Goal: Task Accomplishment & Management: Manage account settings

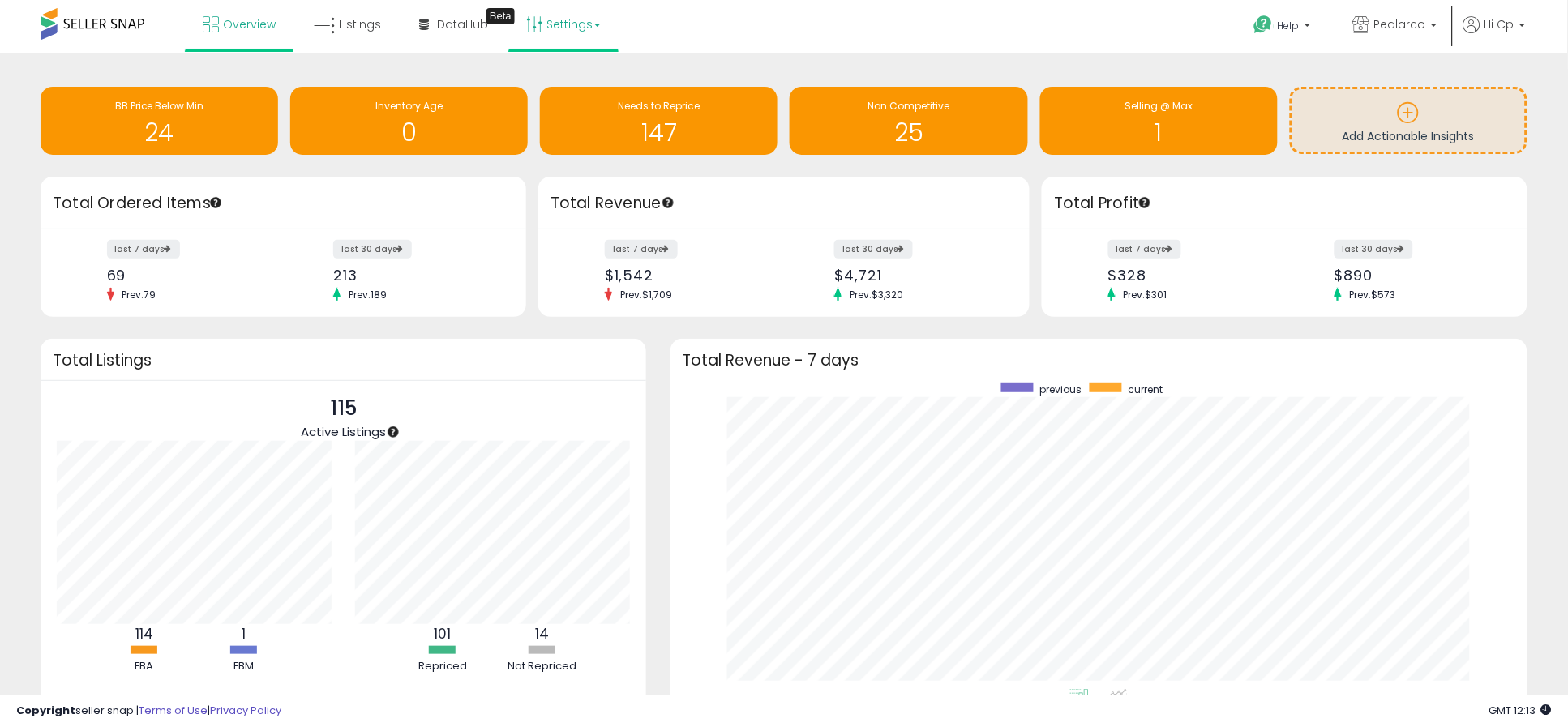
click at [567, 15] on link "Settings" at bounding box center [563, 24] width 99 height 49
click at [568, 82] on link "Store settings" at bounding box center [566, 82] width 73 height 15
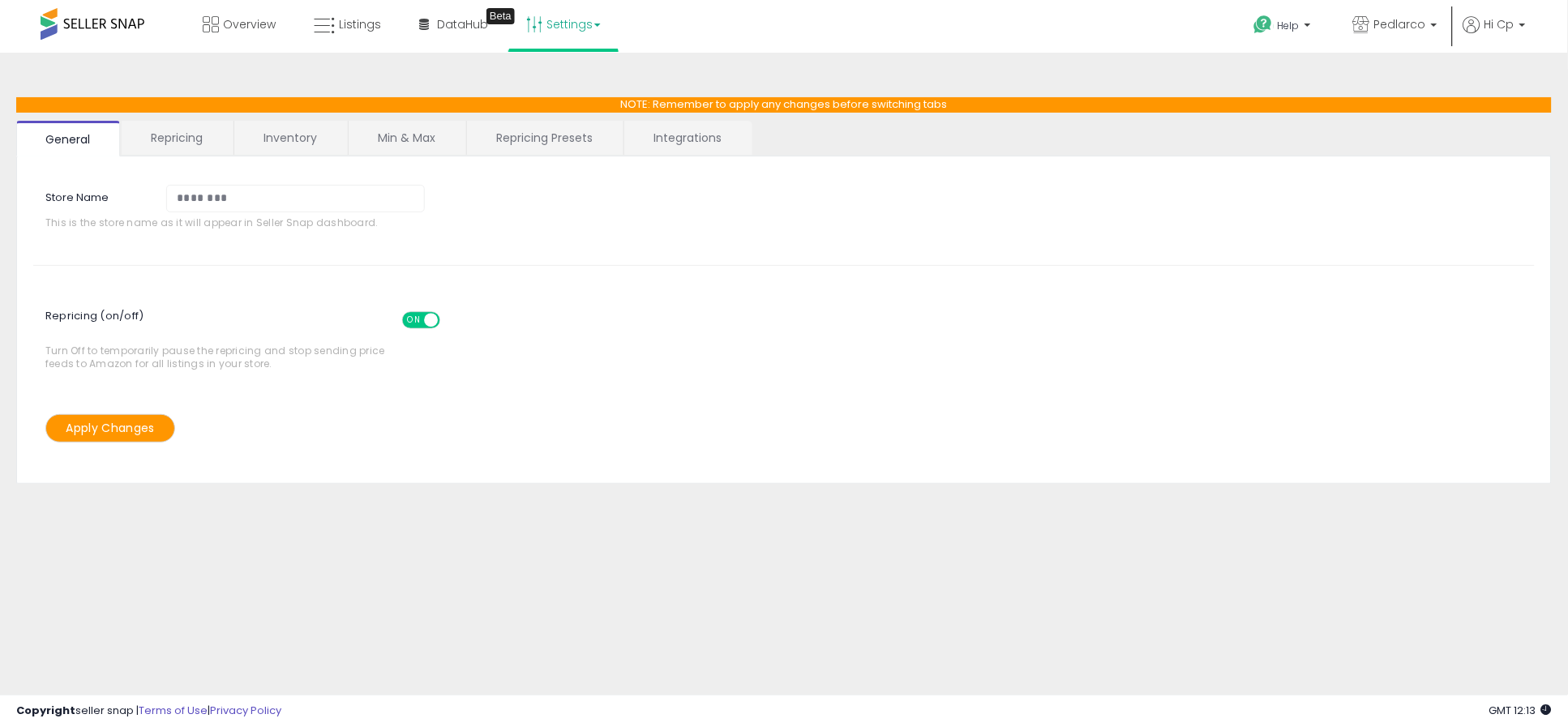
click at [191, 136] on link "Repricing" at bounding box center [176, 138] width 110 height 34
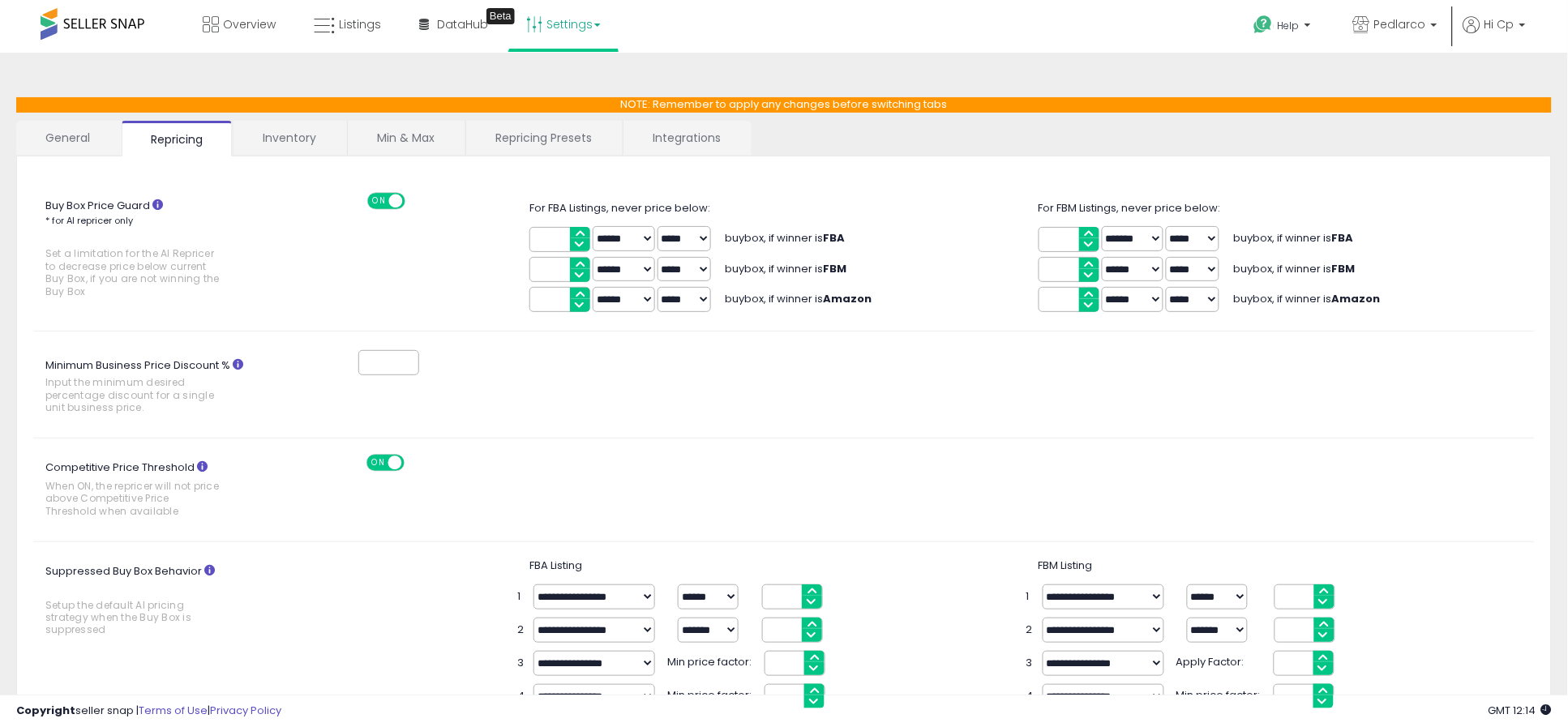
click at [643, 236] on select "****** *******" at bounding box center [623, 239] width 62 height 25
click at [465, 265] on div "Buy Box Price Guard * for AI repricer only Set a limitation for the AI Repricer…" at bounding box center [784, 254] width 1526 height 122
click at [353, 25] on span "Listings" at bounding box center [360, 24] width 42 height 16
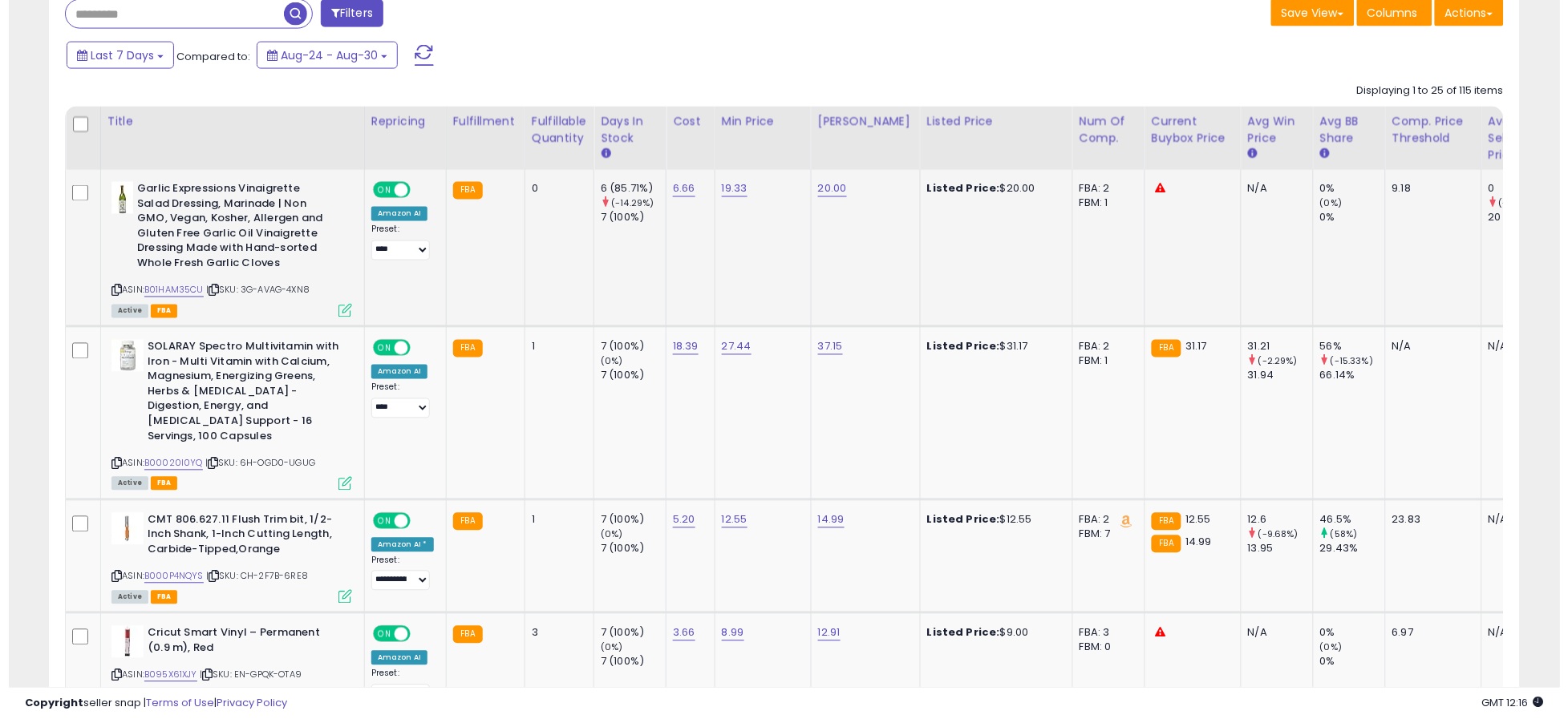
scroll to position [642, 0]
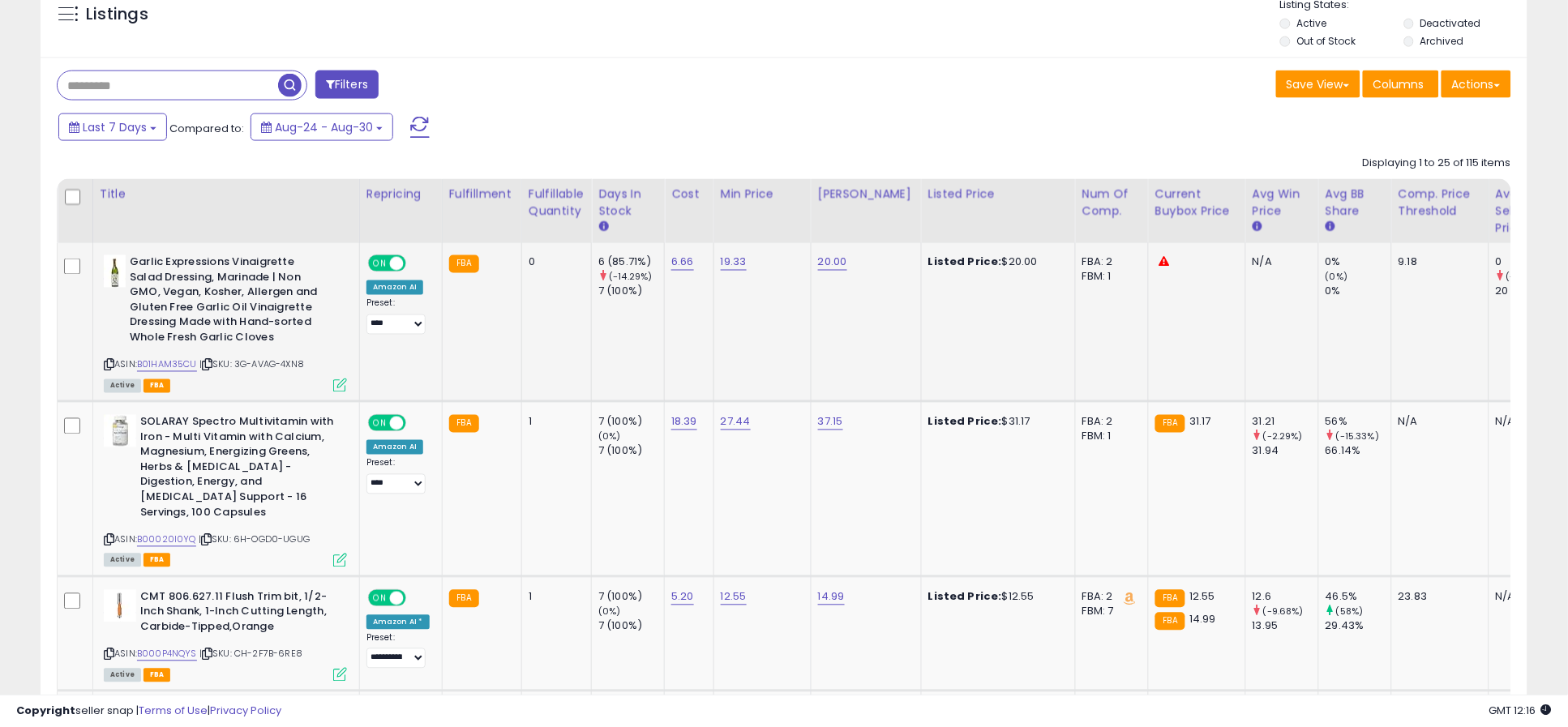
click at [340, 387] on icon at bounding box center [340, 386] width 14 height 14
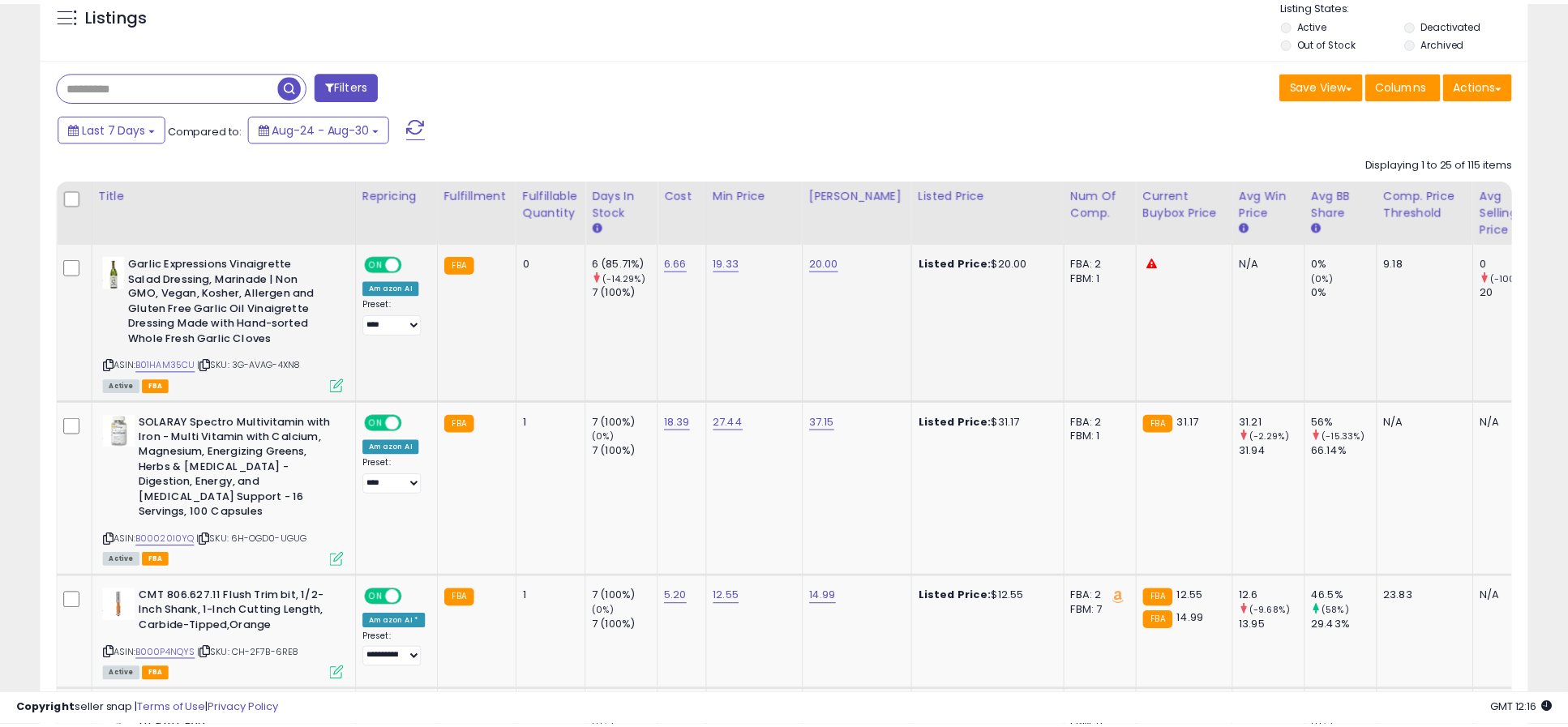
scroll to position [333, 871]
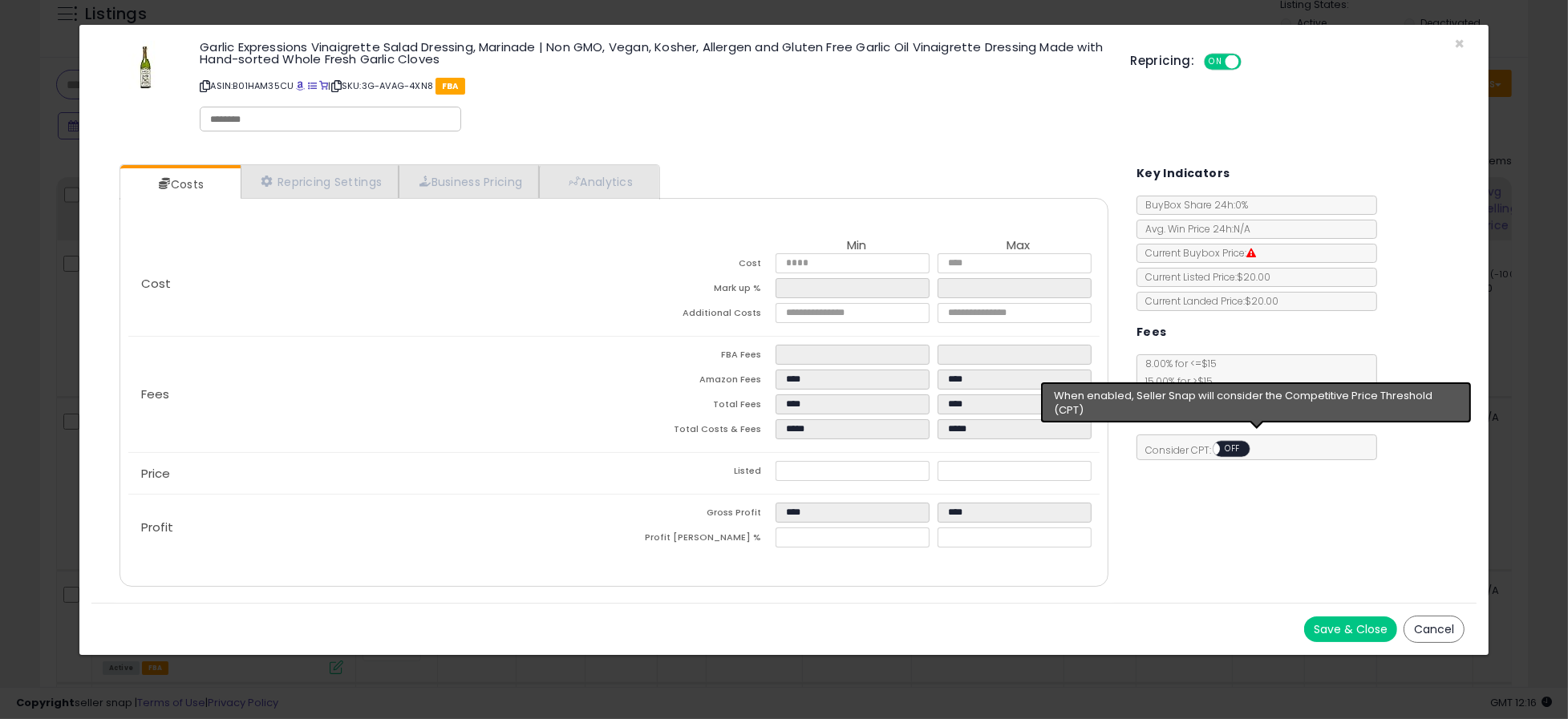
click at [1240, 451] on span "OFF" at bounding box center [1233, 449] width 26 height 14
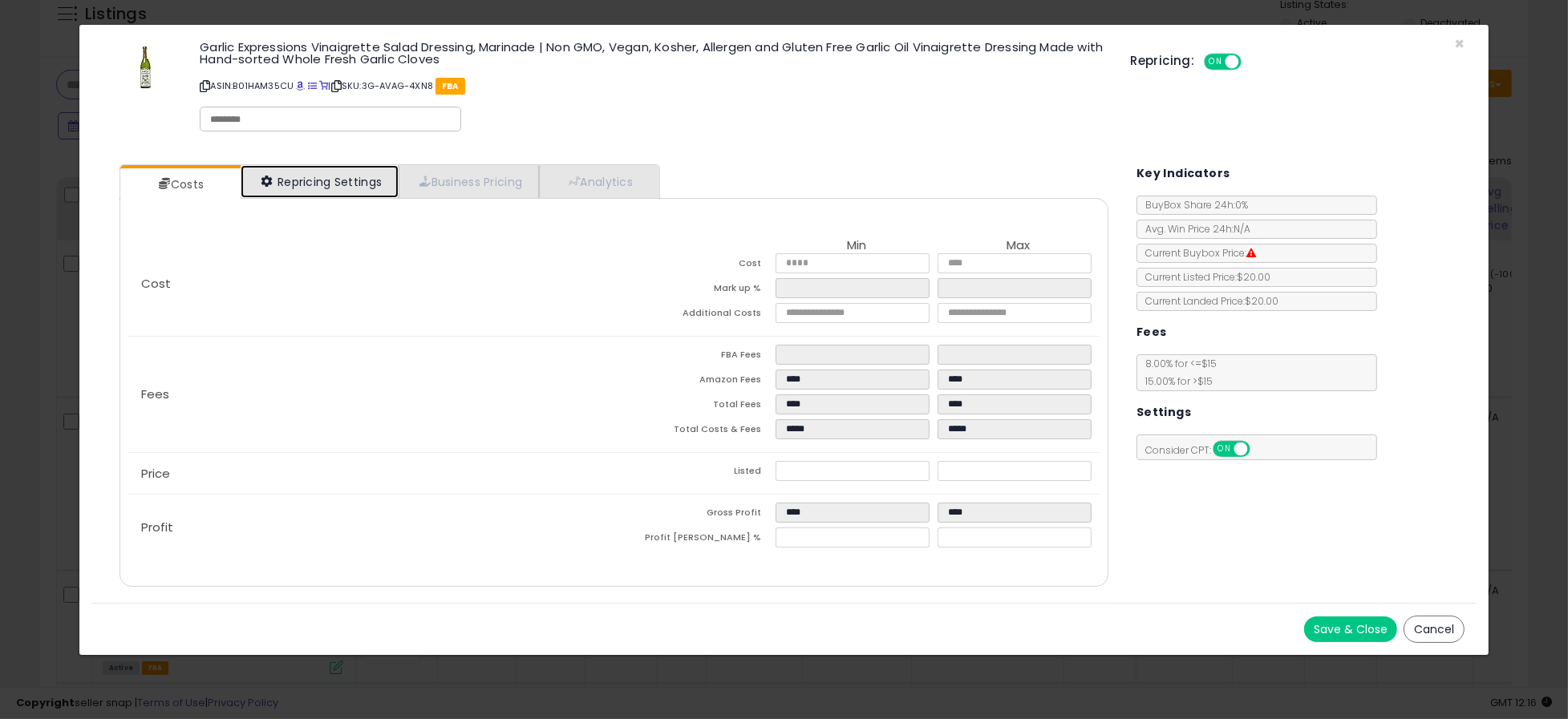
click at [315, 185] on link "Repricing Settings" at bounding box center [319, 181] width 159 height 33
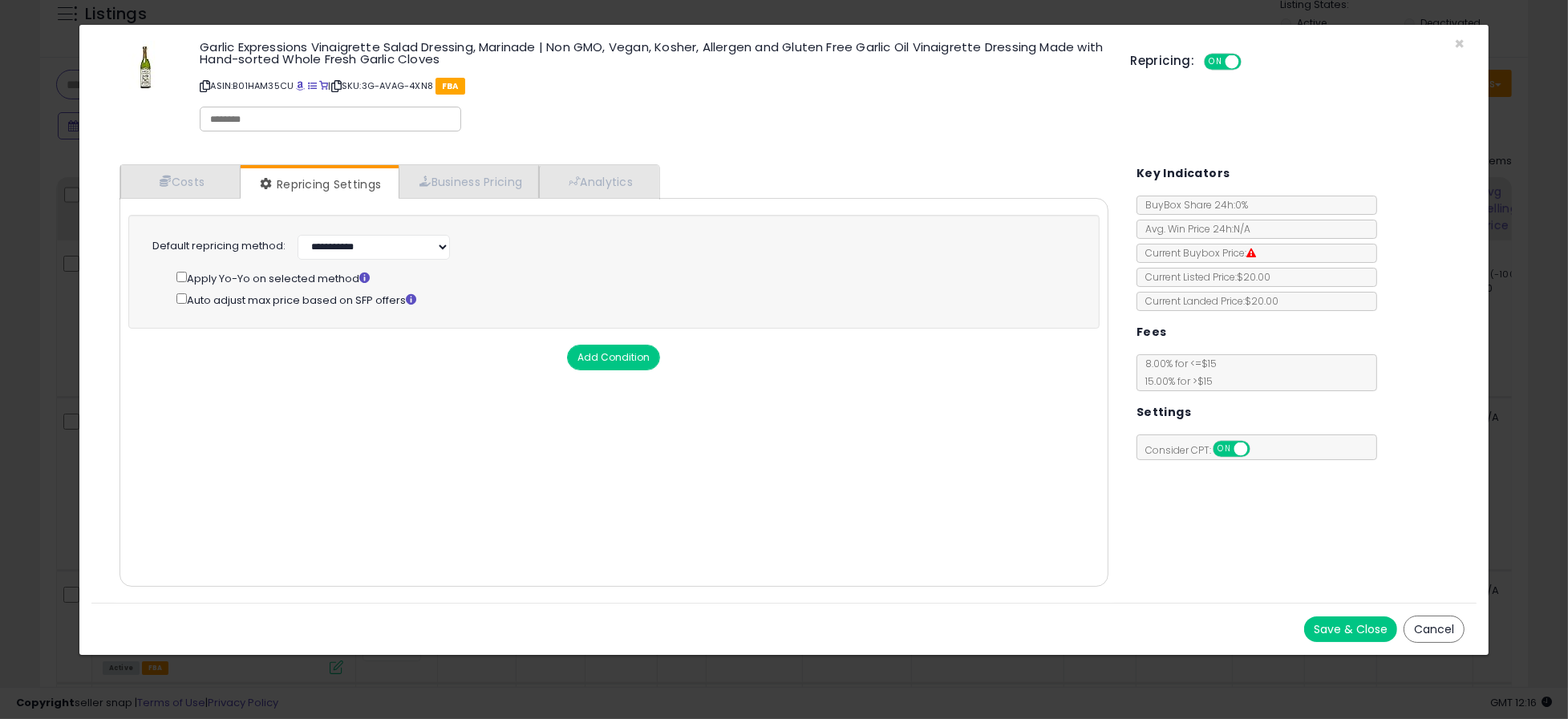
click at [518, 374] on div "Cost Min Max Cost **** **** Mark up % ***** ***** Additional Costs Fees" at bounding box center [613, 393] width 989 height 389
click at [1314, 629] on button "Save & Close" at bounding box center [1350, 630] width 93 height 26
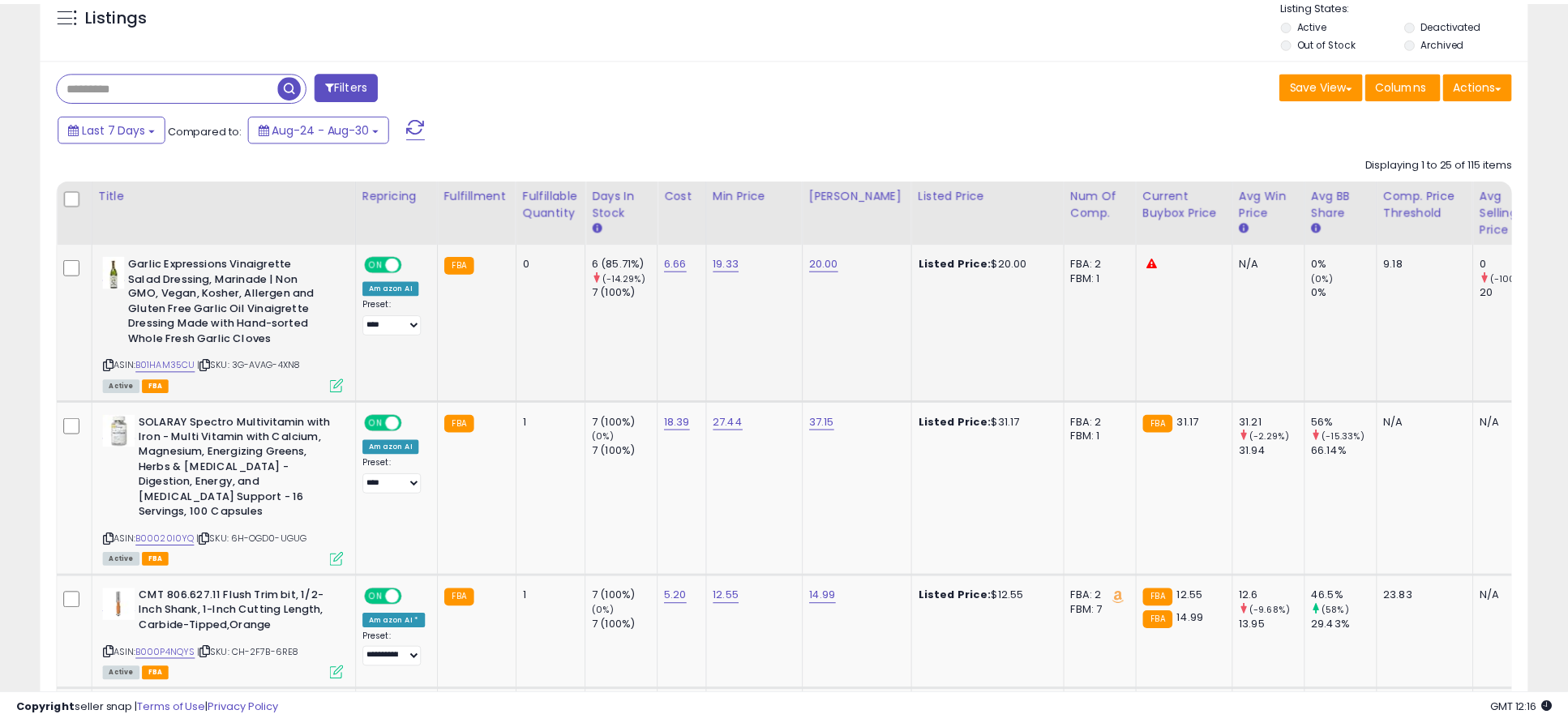
scroll to position [810448, 809864]
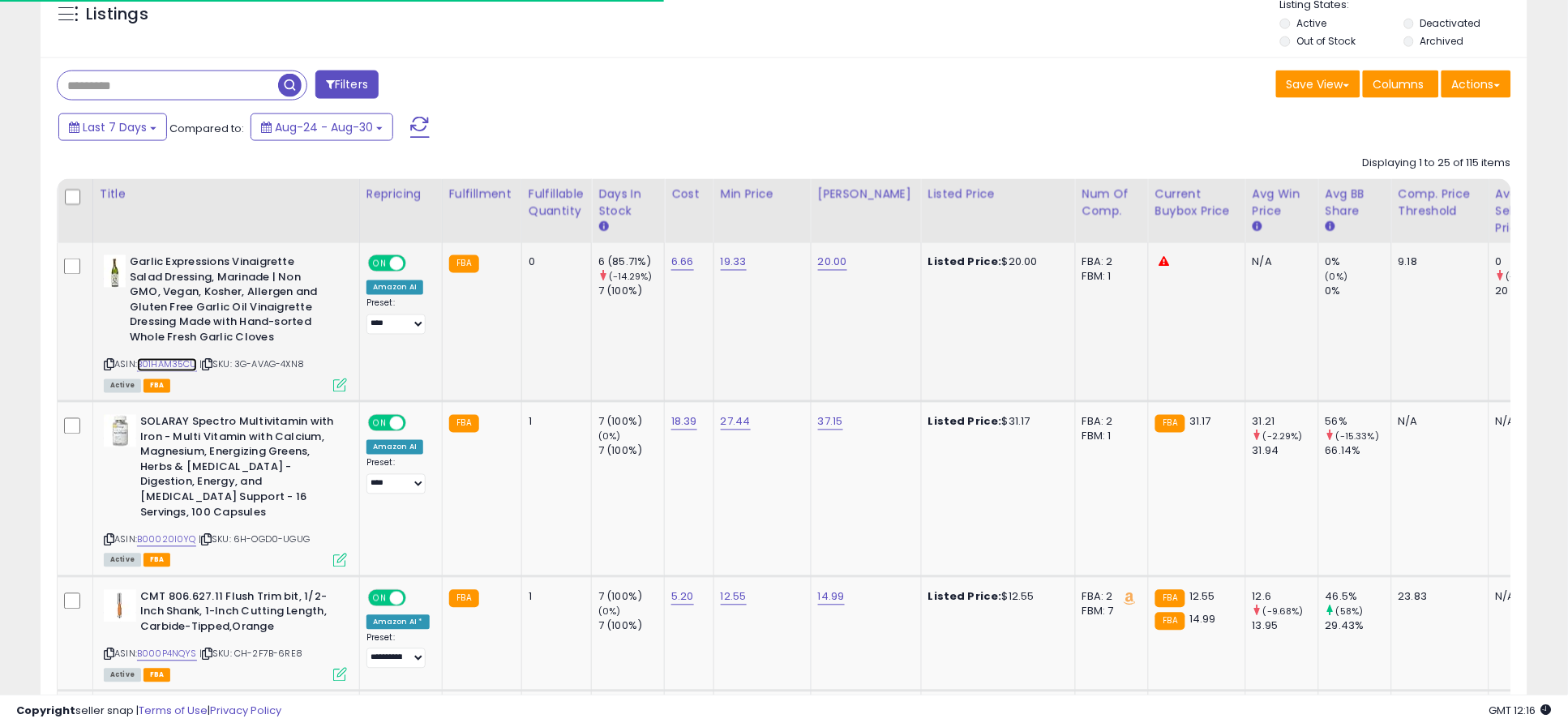
click at [180, 363] on link "B01HAM35CU" at bounding box center [167, 365] width 60 height 14
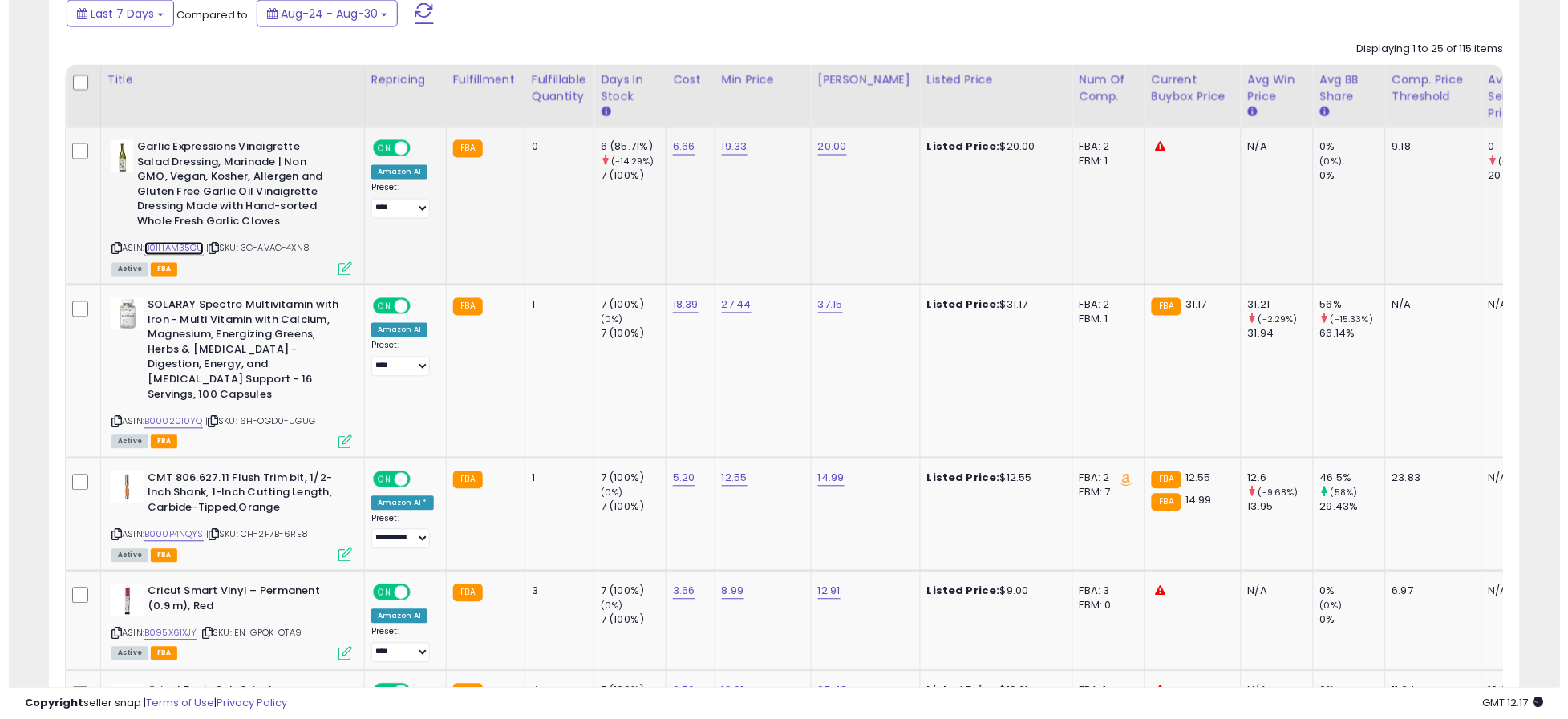
scroll to position [854, 0]
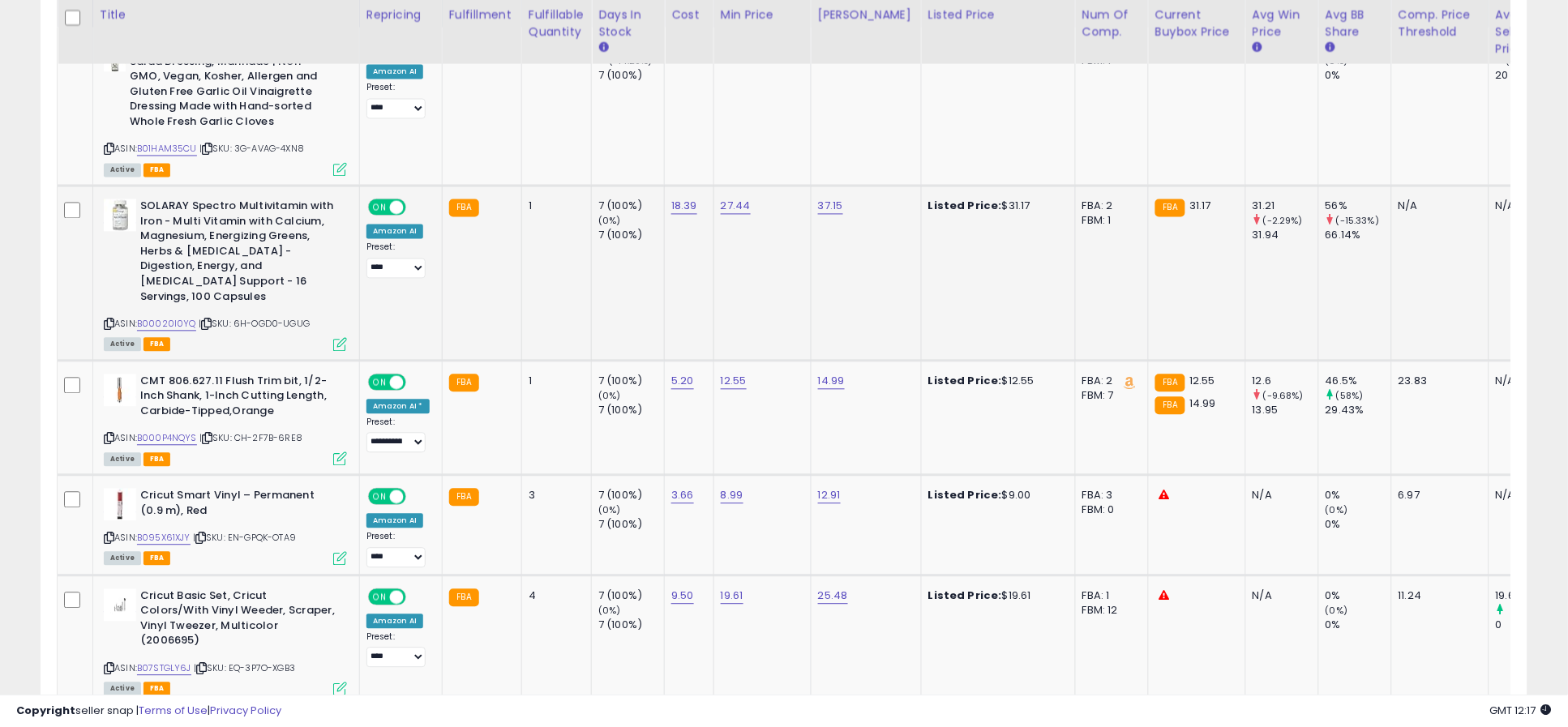
click at [342, 338] on icon at bounding box center [340, 345] width 14 height 14
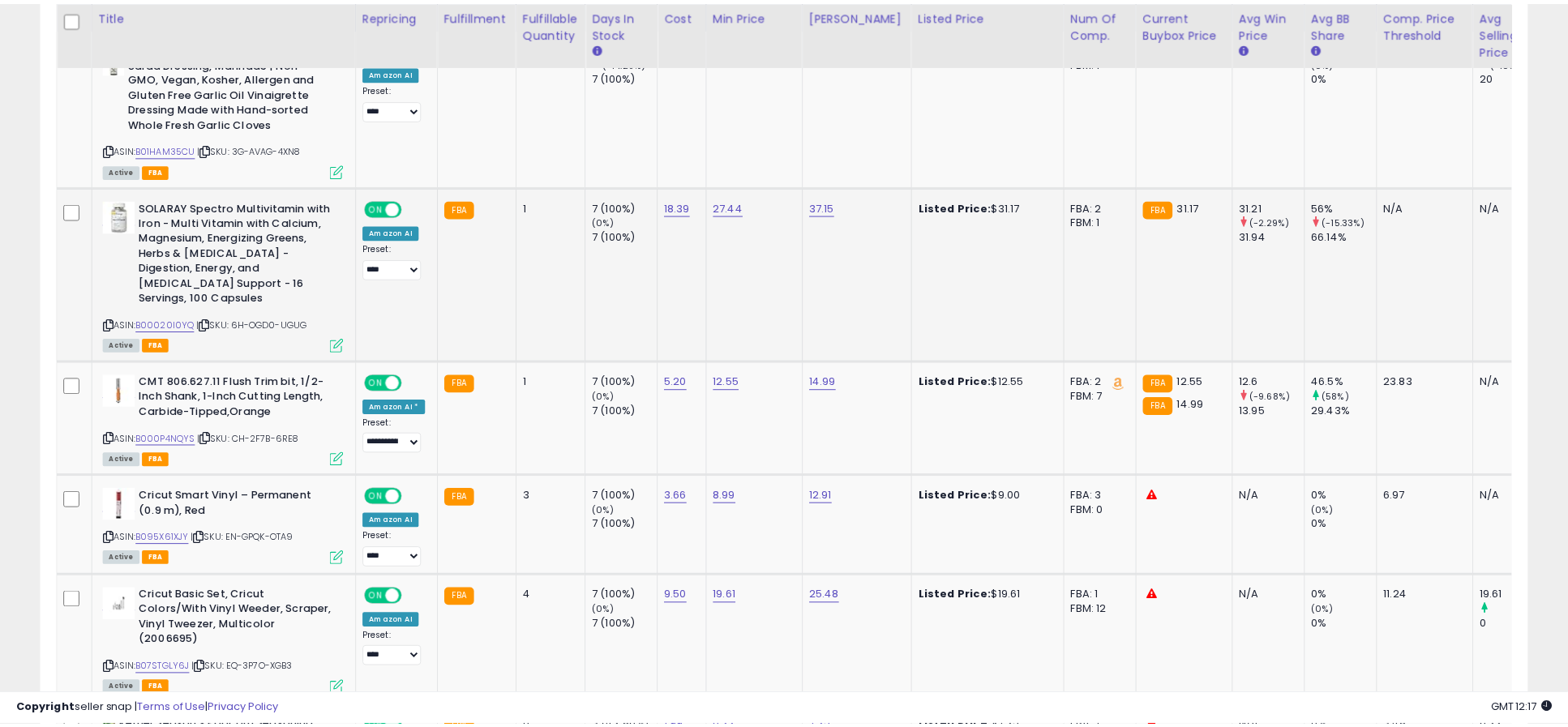
scroll to position [333, 871]
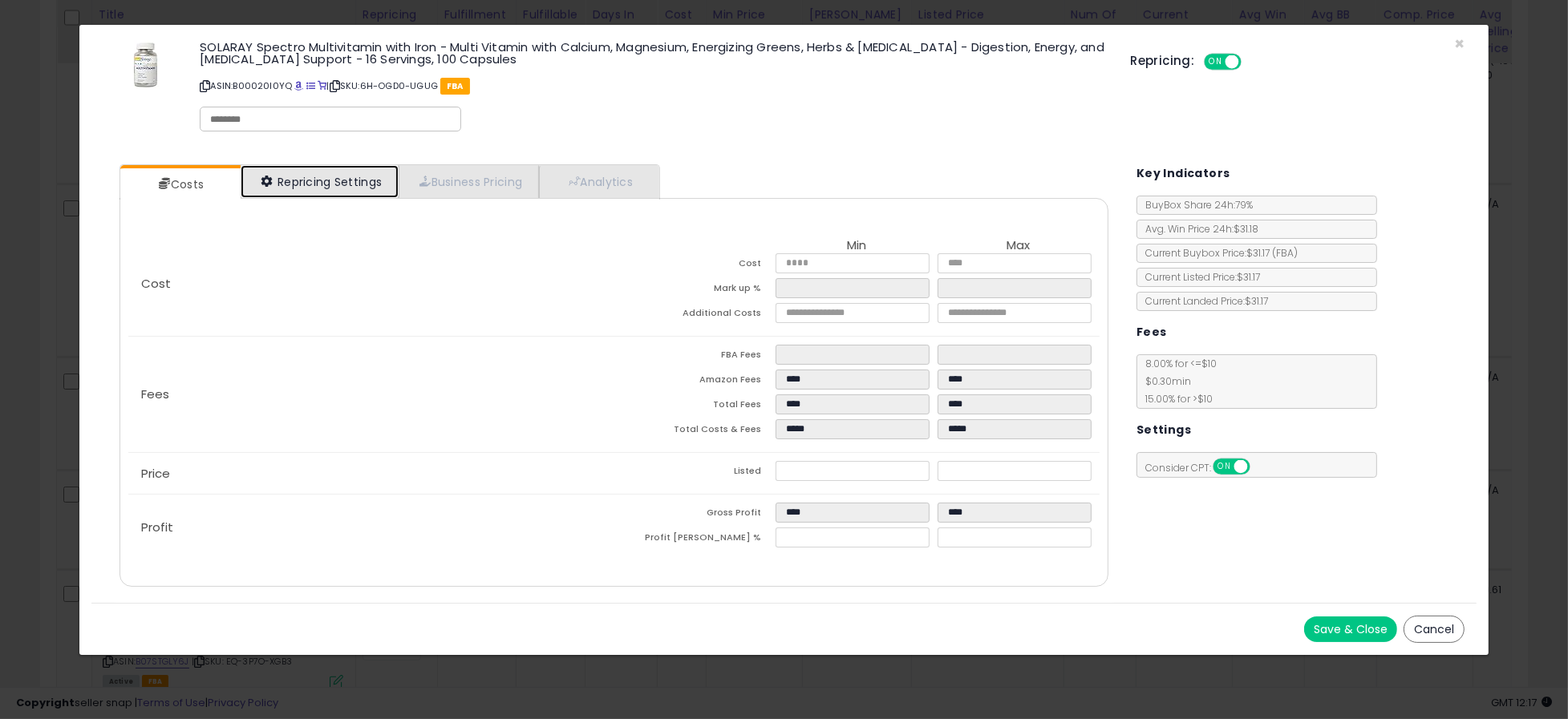
click at [343, 185] on link "Repricing Settings" at bounding box center [319, 181] width 159 height 33
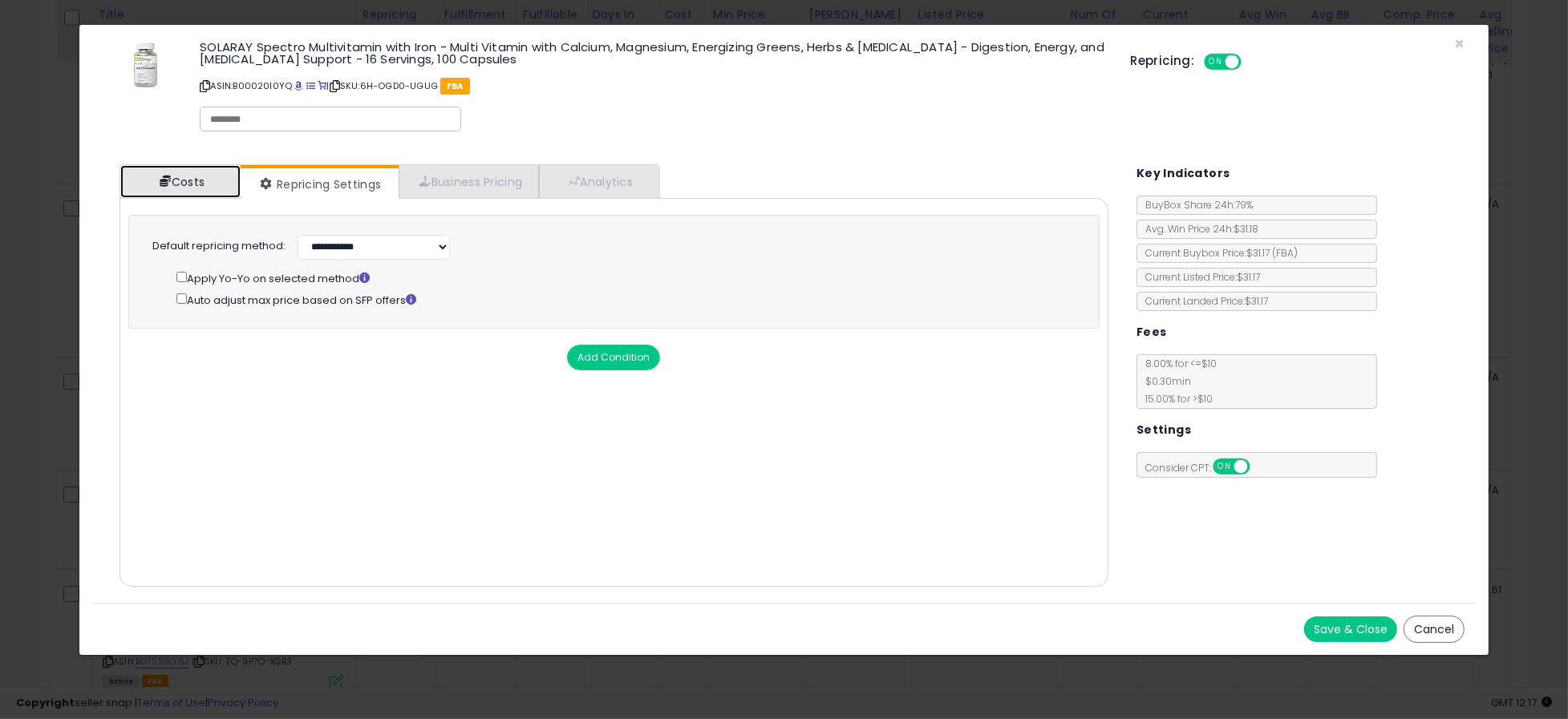
click at [189, 177] on link "Costs" at bounding box center [180, 181] width 120 height 33
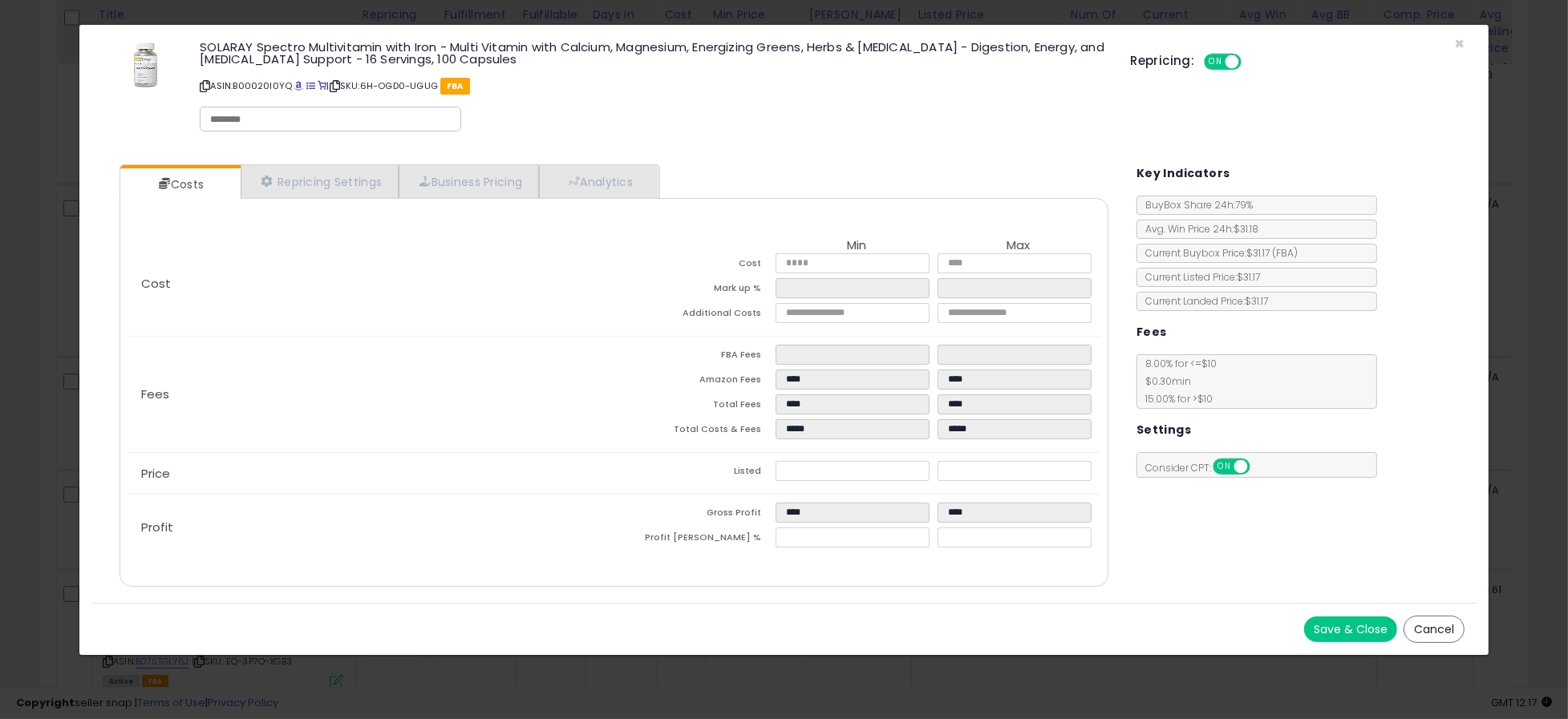
click at [1434, 627] on button "Cancel" at bounding box center [1434, 630] width 61 height 27
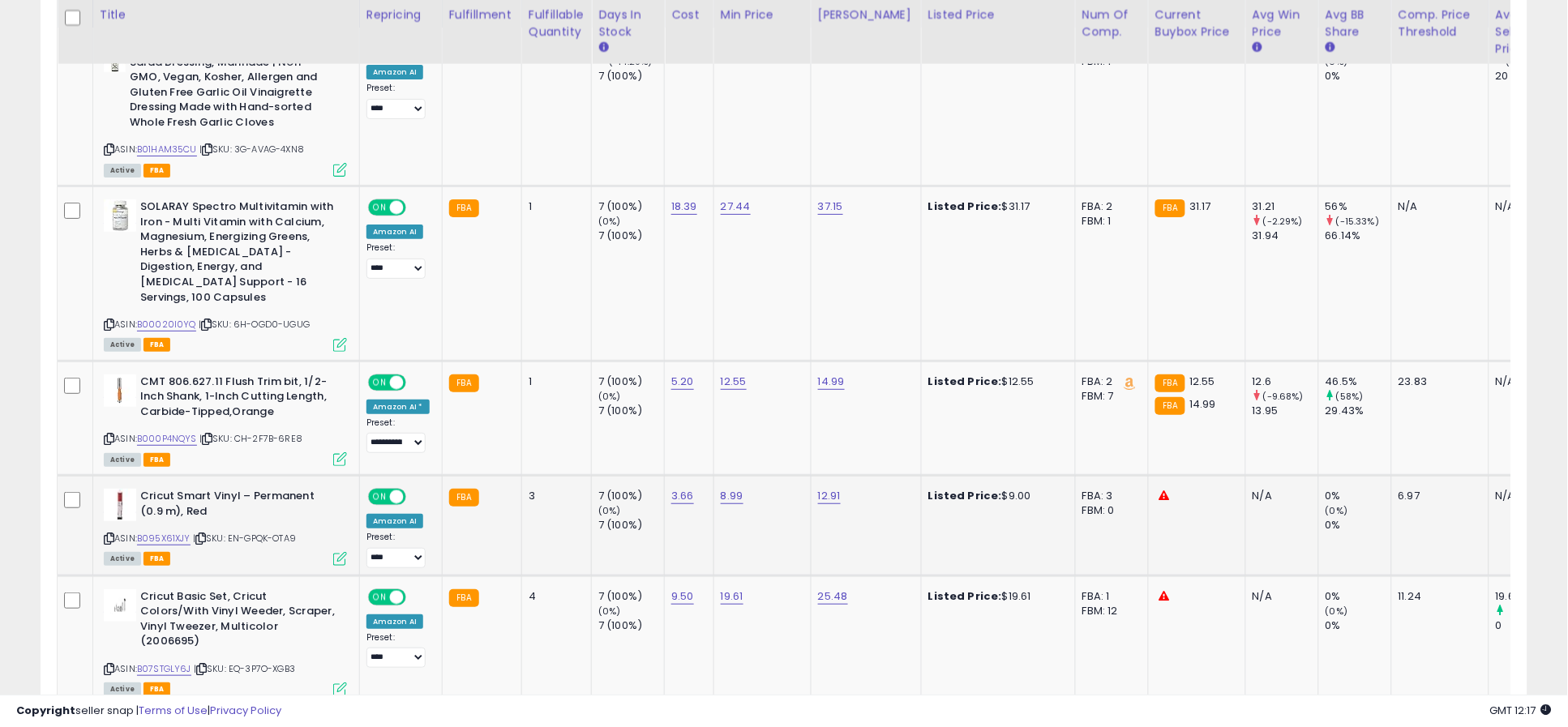
scroll to position [810448, 809864]
click at [183, 318] on link "B00020I0YQ" at bounding box center [166, 324] width 59 height 14
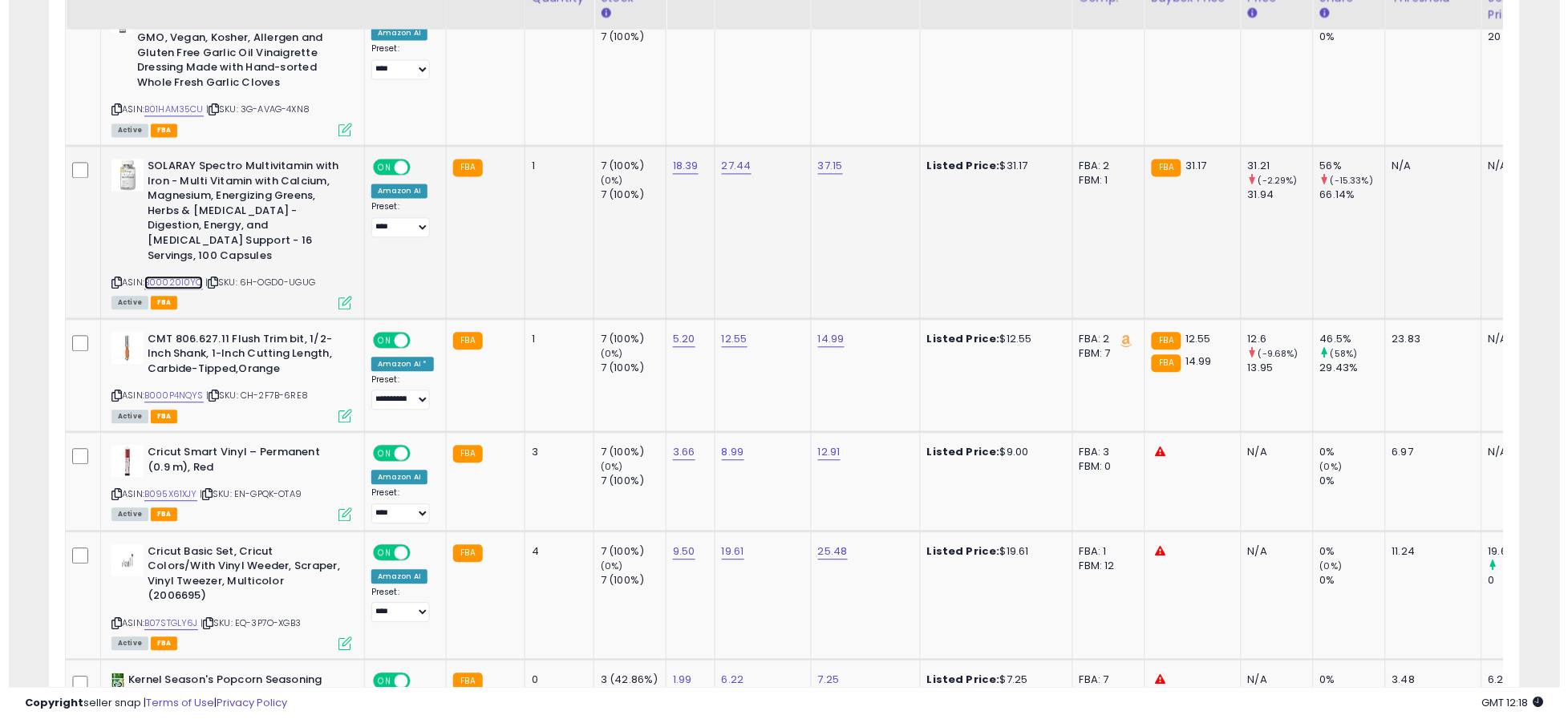
scroll to position [926, 0]
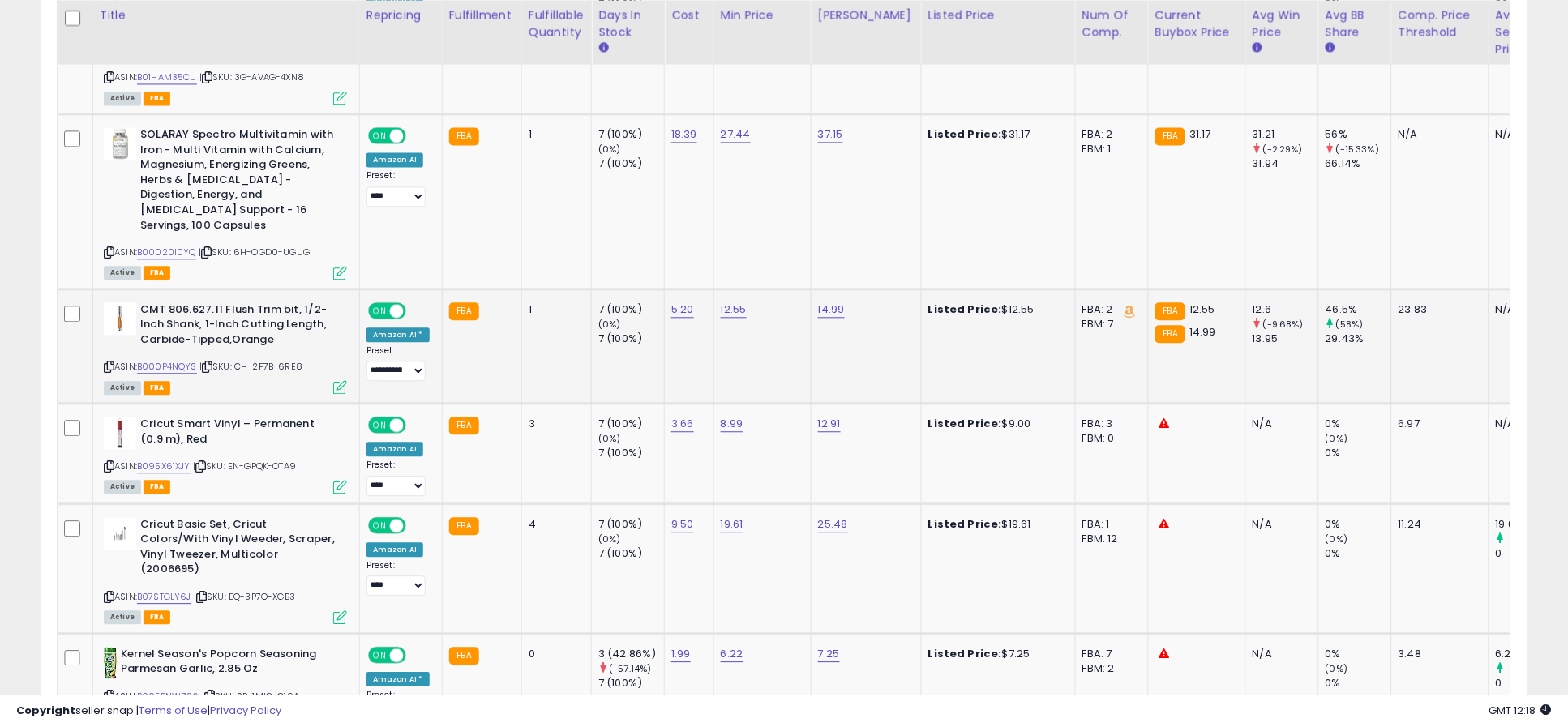
click at [341, 381] on icon at bounding box center [340, 387] width 14 height 14
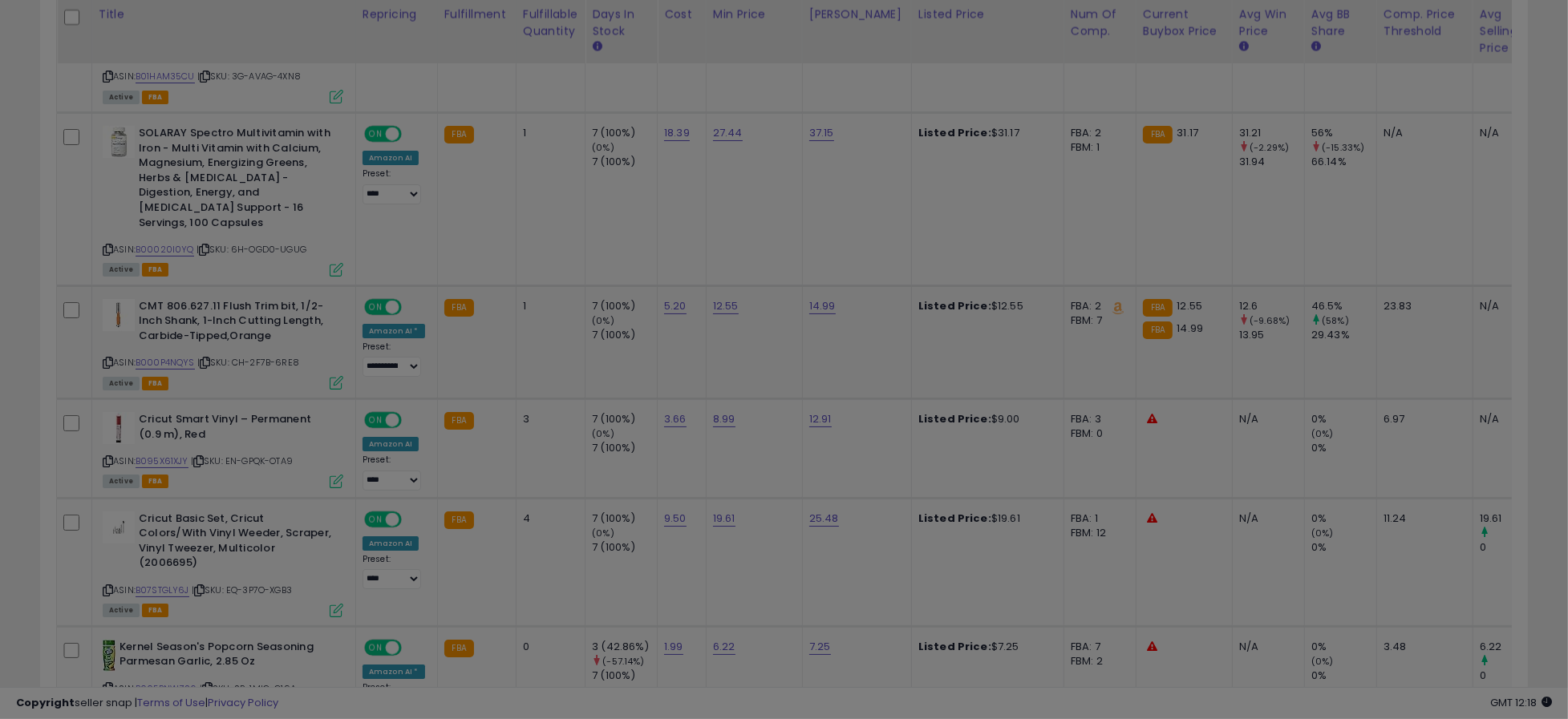
scroll to position [329, 862]
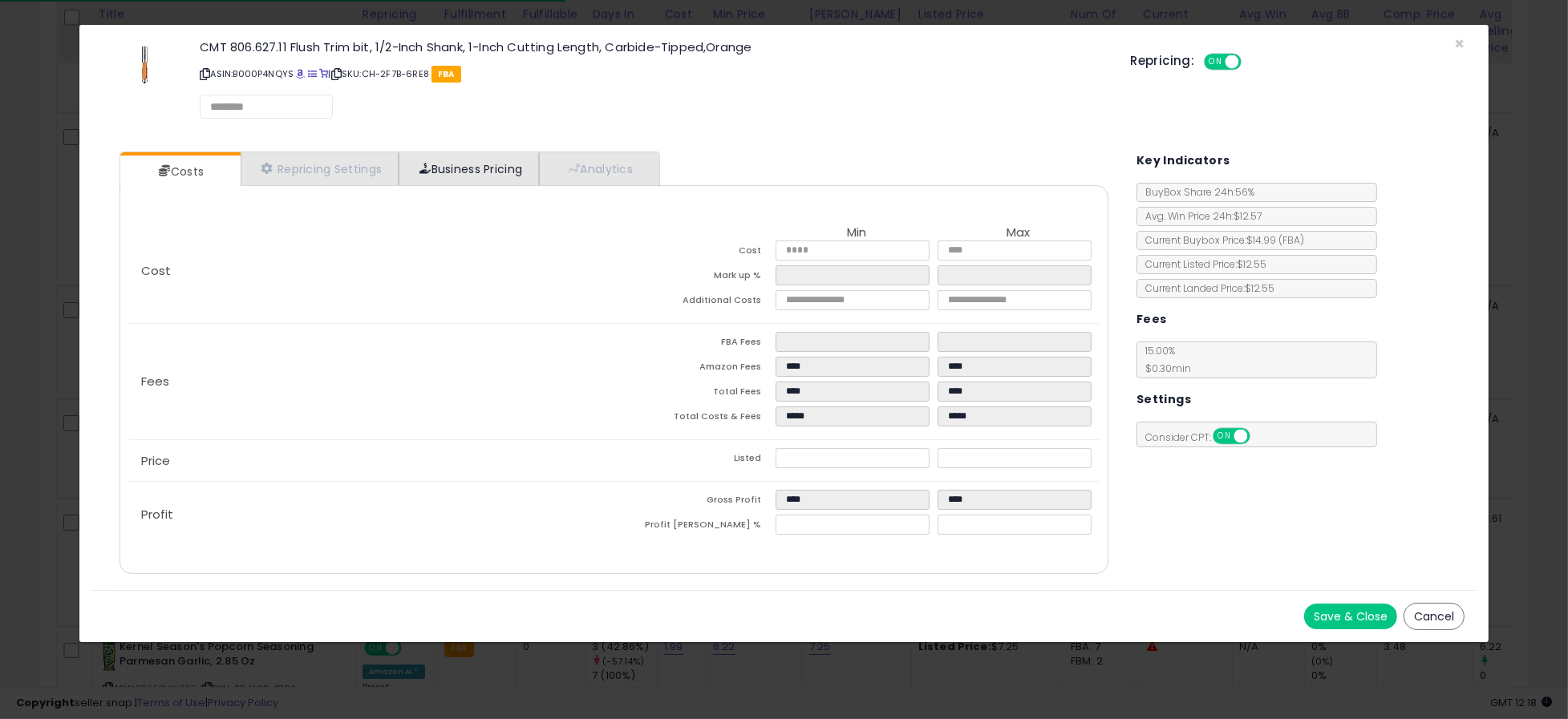
select select "*********"
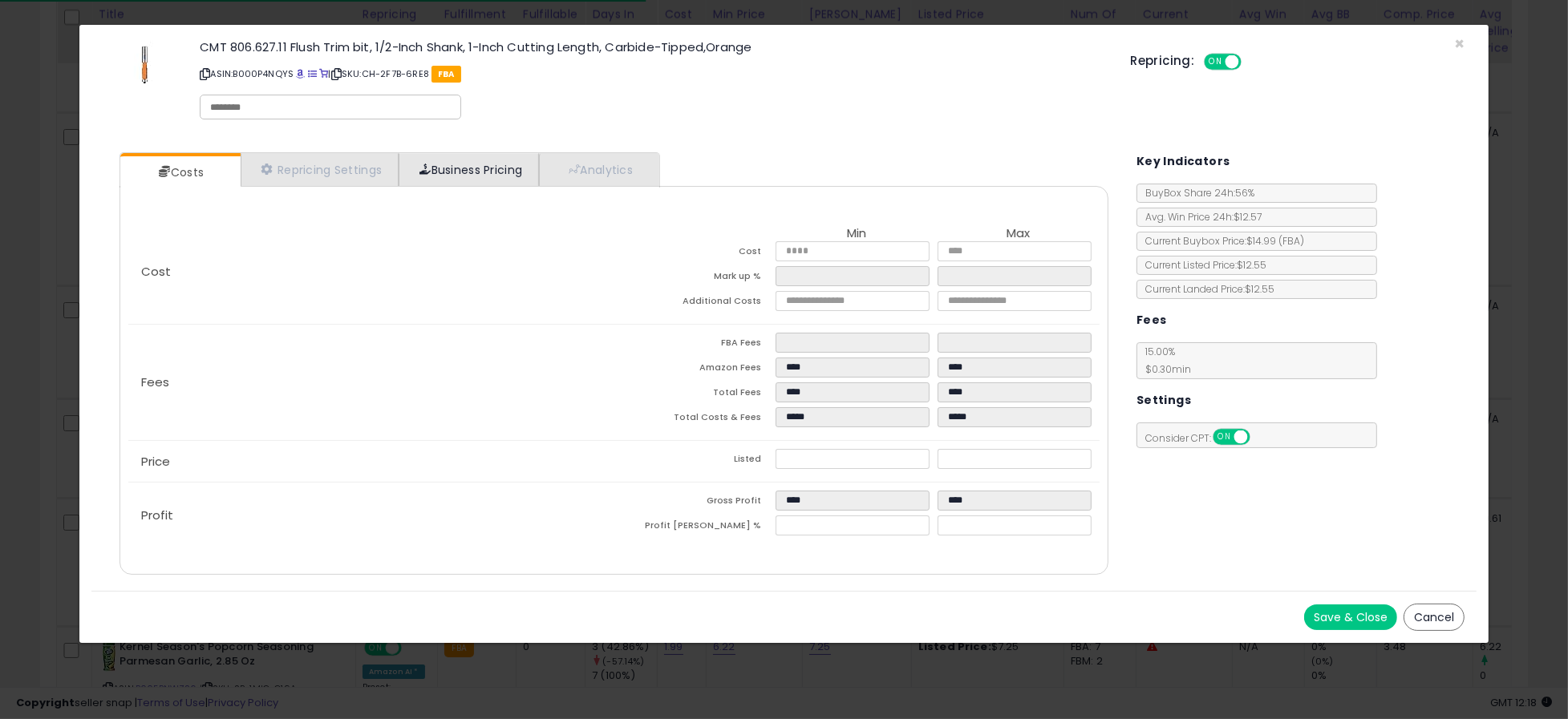
select select "**********"
select select "******"
click at [353, 167] on link "Repricing Settings" at bounding box center [319, 169] width 159 height 33
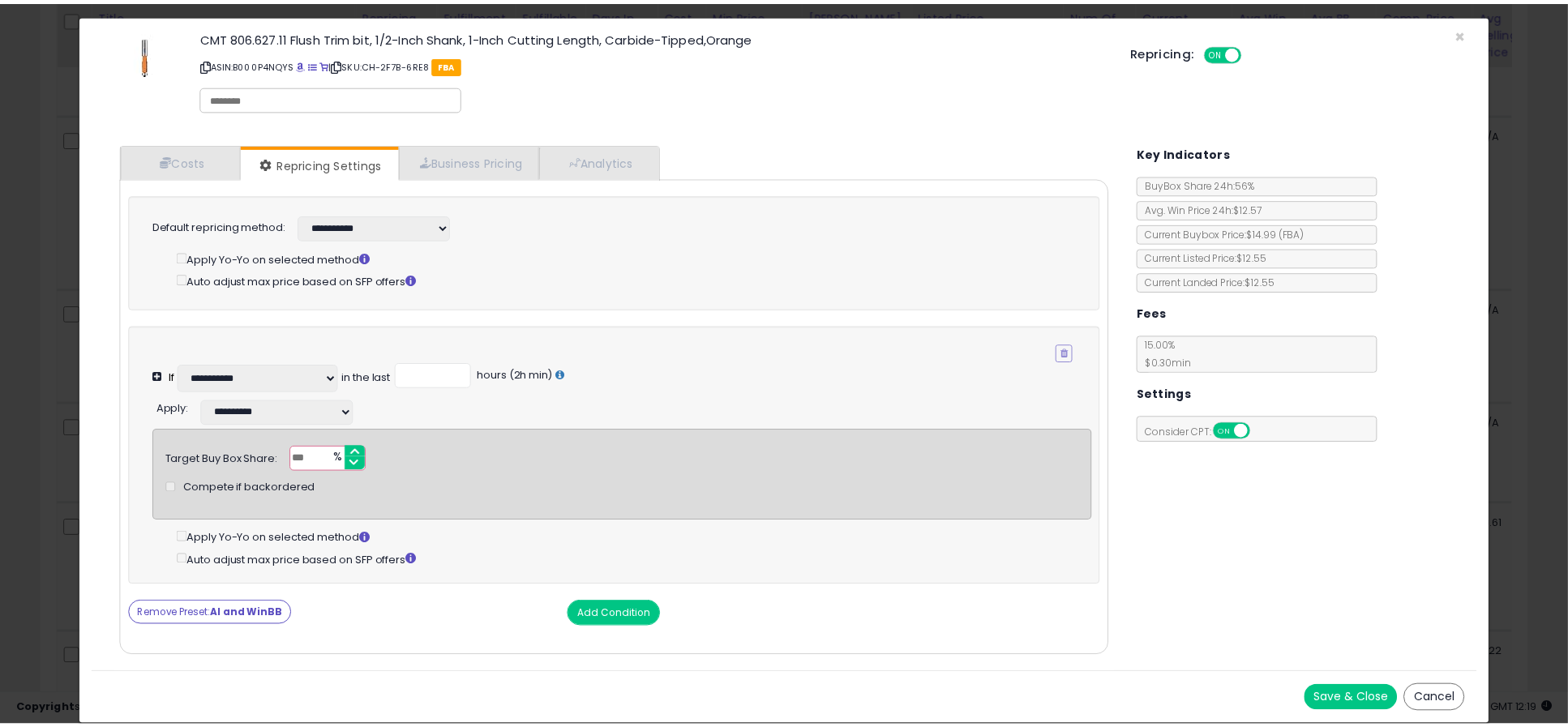
scroll to position [24, 0]
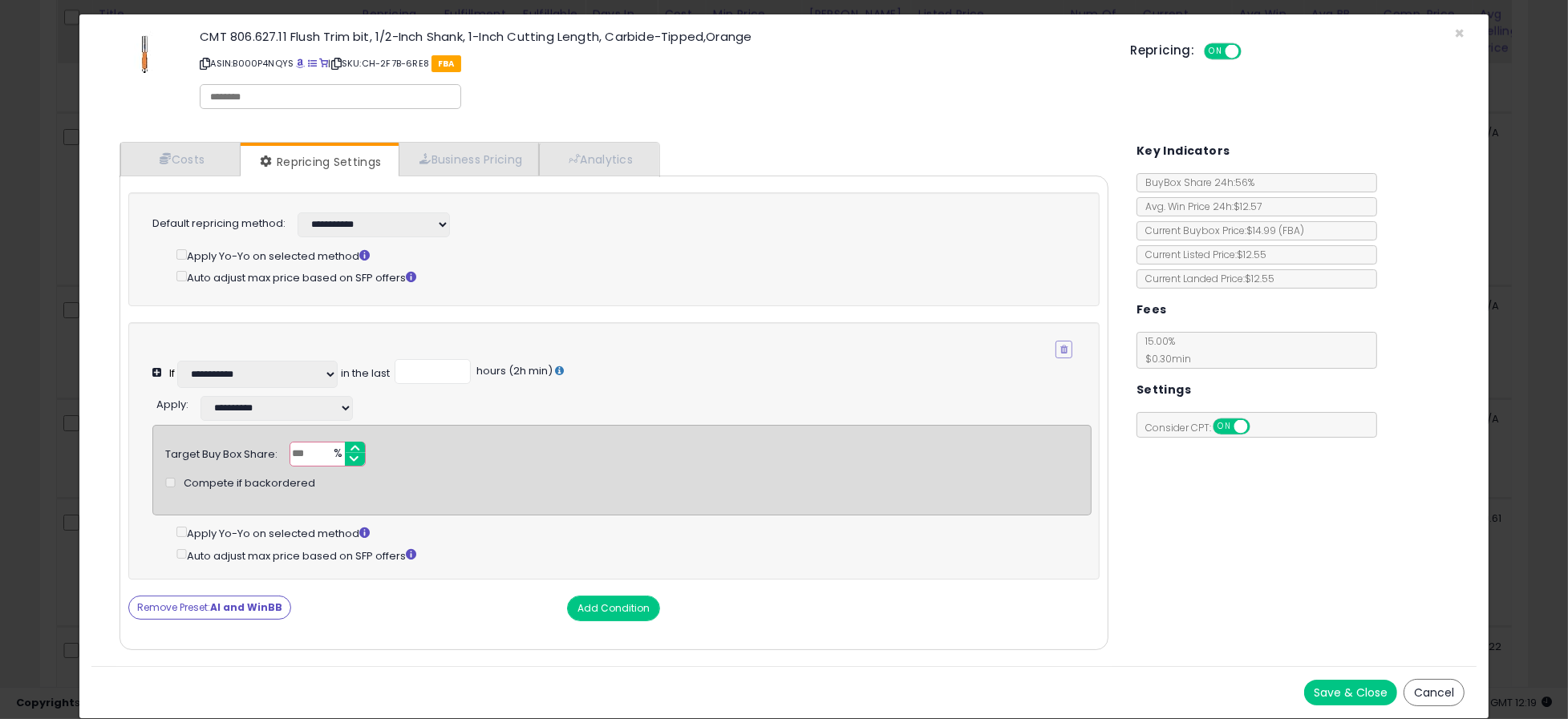
click at [1414, 692] on button "Cancel" at bounding box center [1434, 693] width 61 height 27
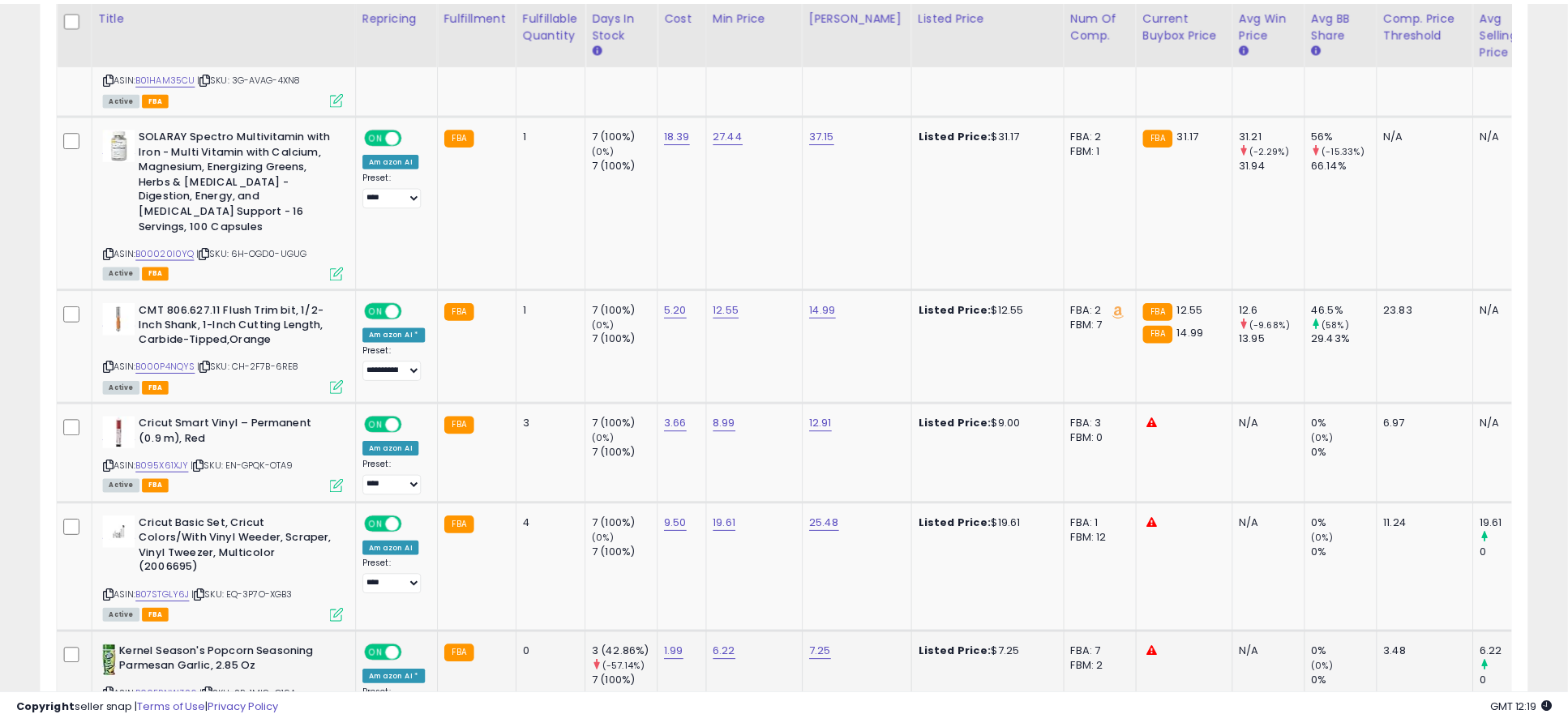
scroll to position [810448, 809864]
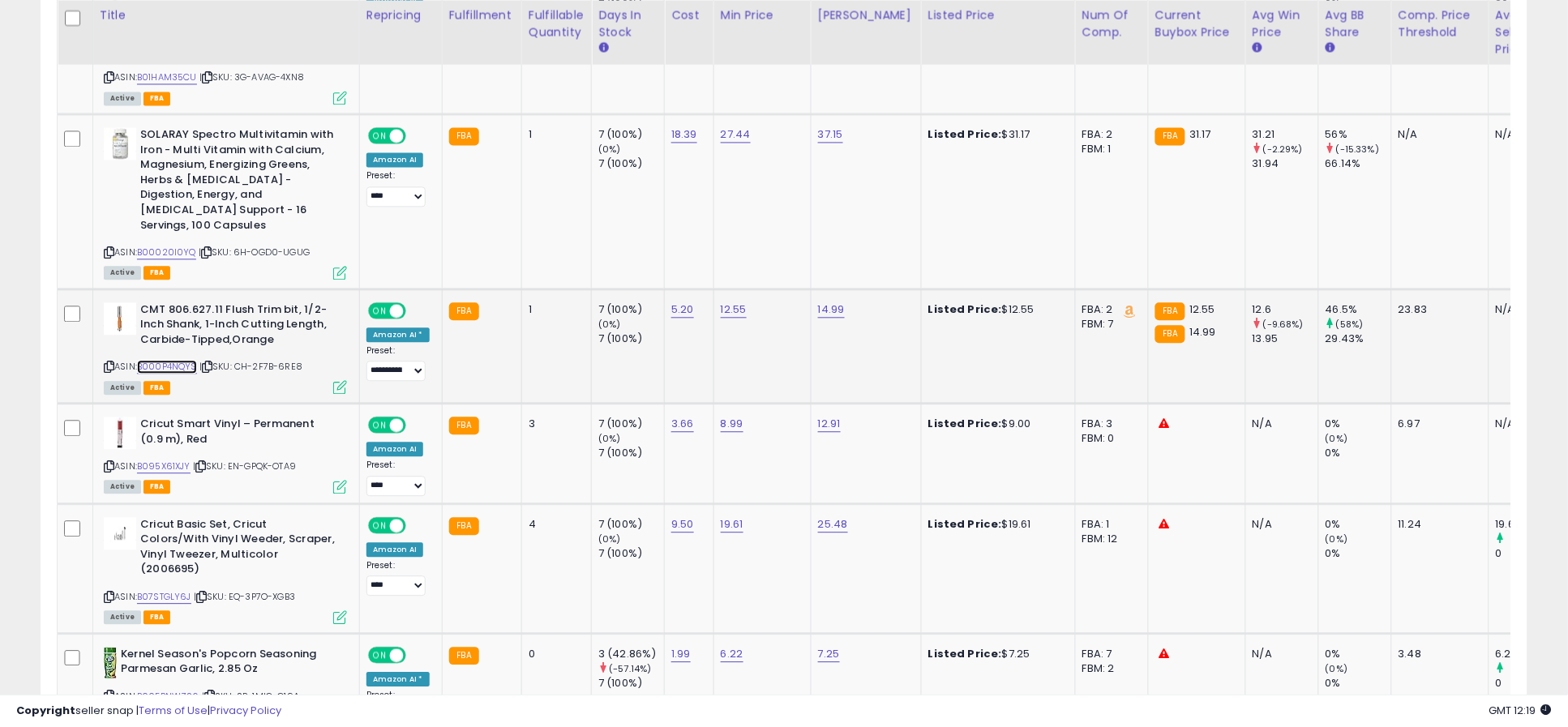
click at [186, 360] on link "B000P4NQYS" at bounding box center [167, 367] width 60 height 14
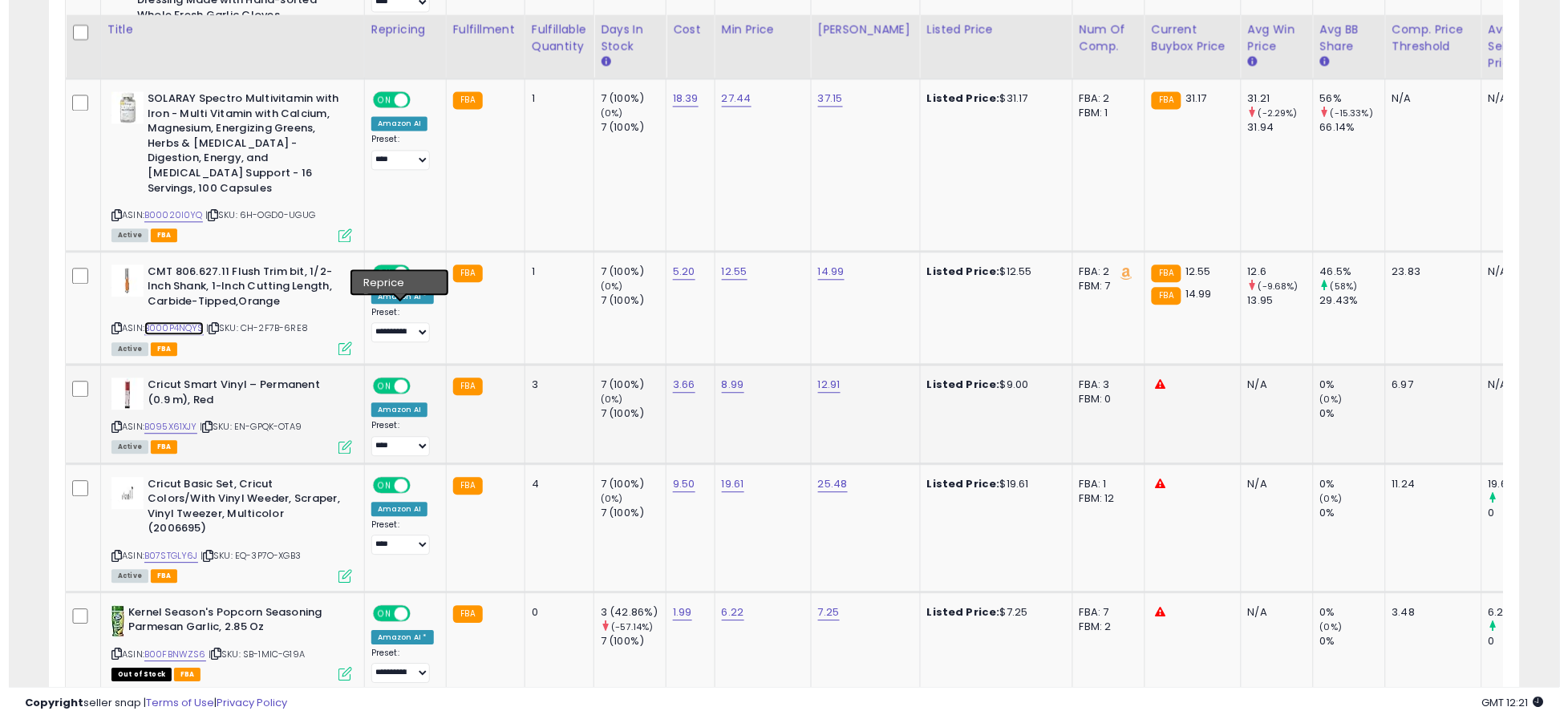
scroll to position [998, 0]
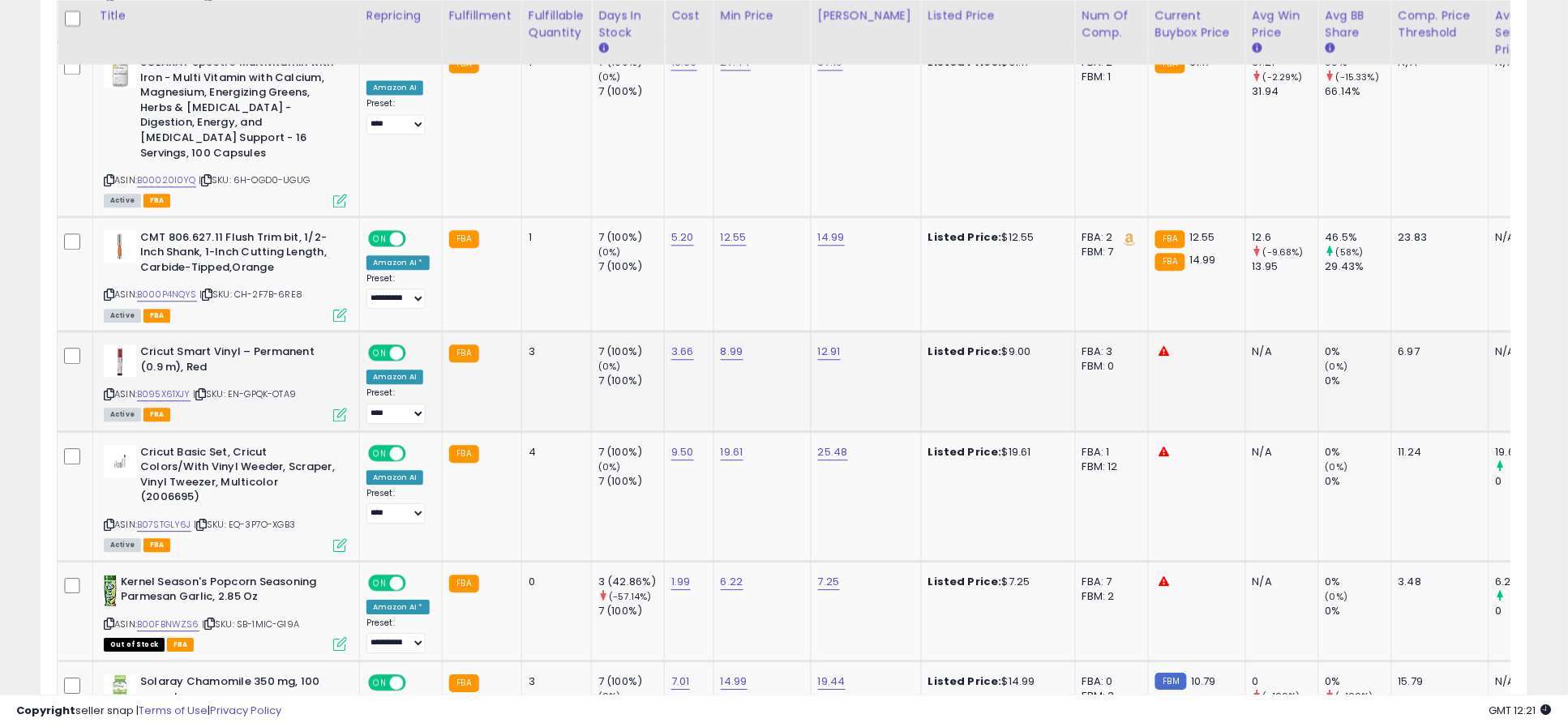
click at [341, 408] on icon at bounding box center [340, 414] width 14 height 14
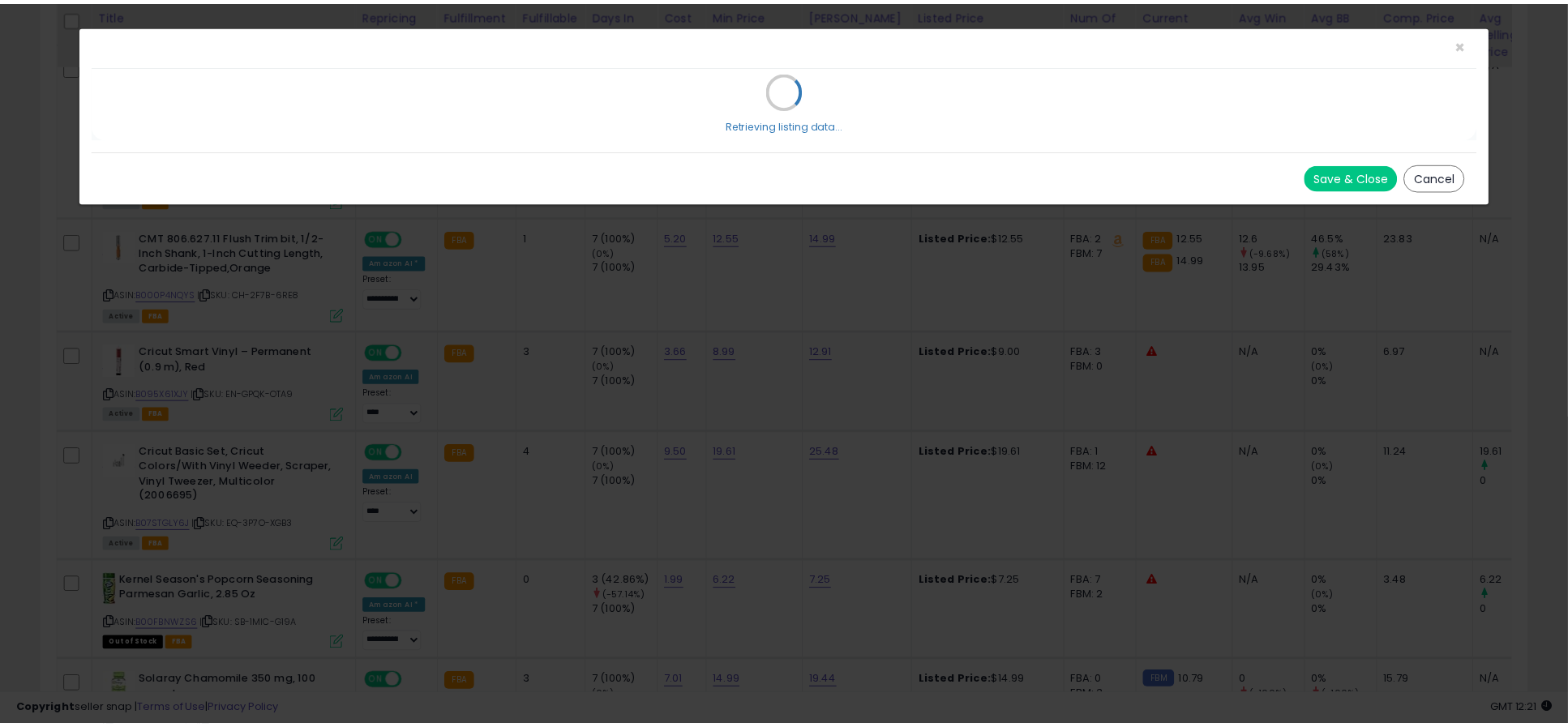
scroll to position [0, 0]
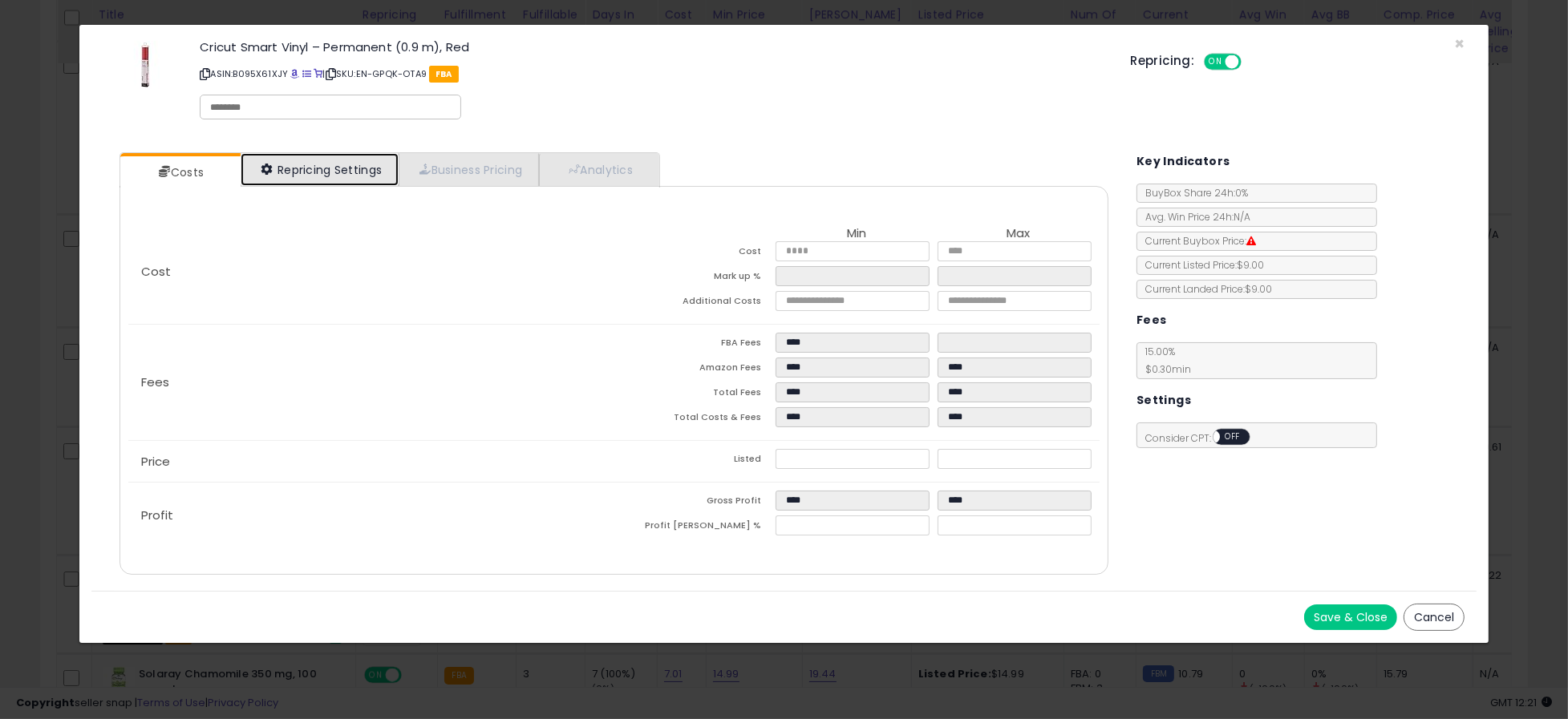
click at [331, 171] on link "Repricing Settings" at bounding box center [319, 169] width 159 height 33
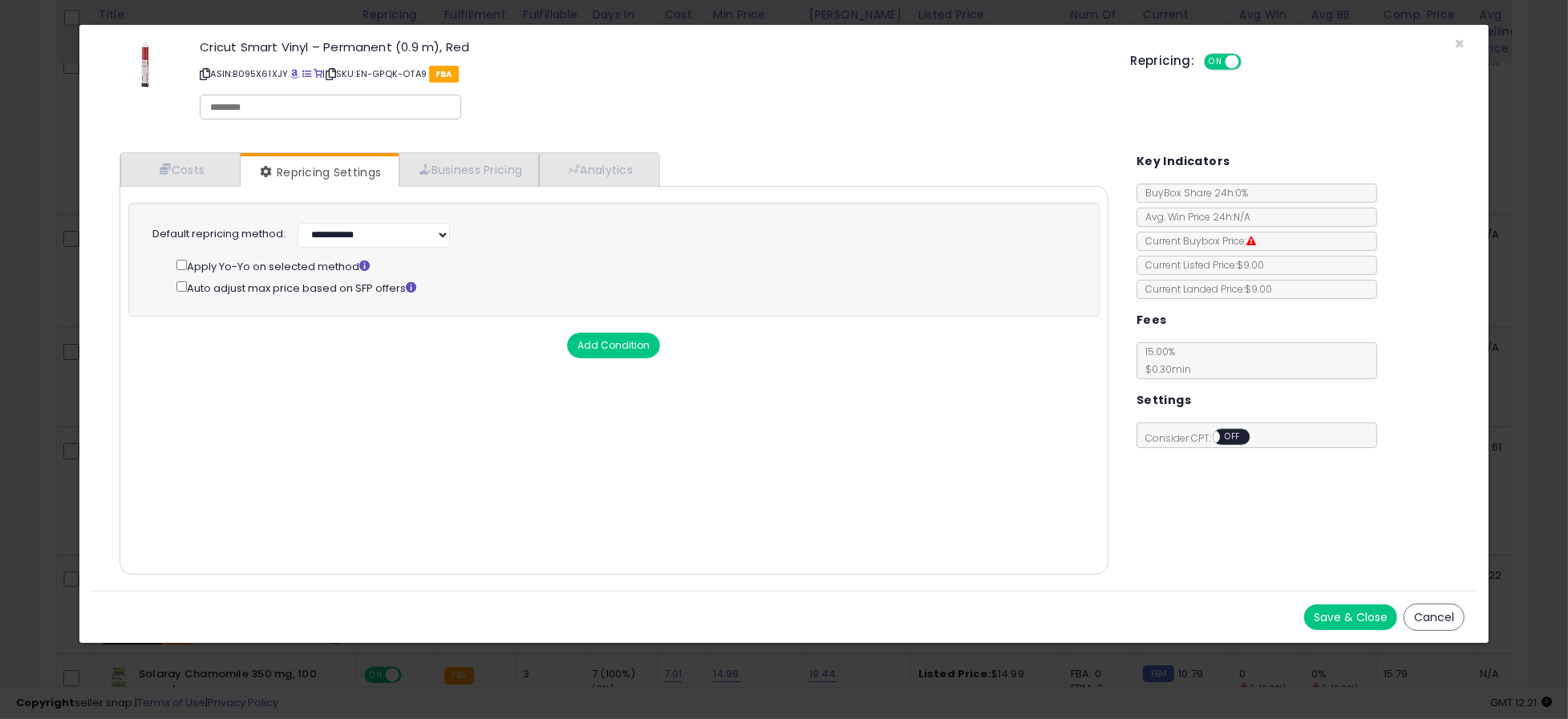
click at [1440, 617] on button "Cancel" at bounding box center [1434, 617] width 61 height 27
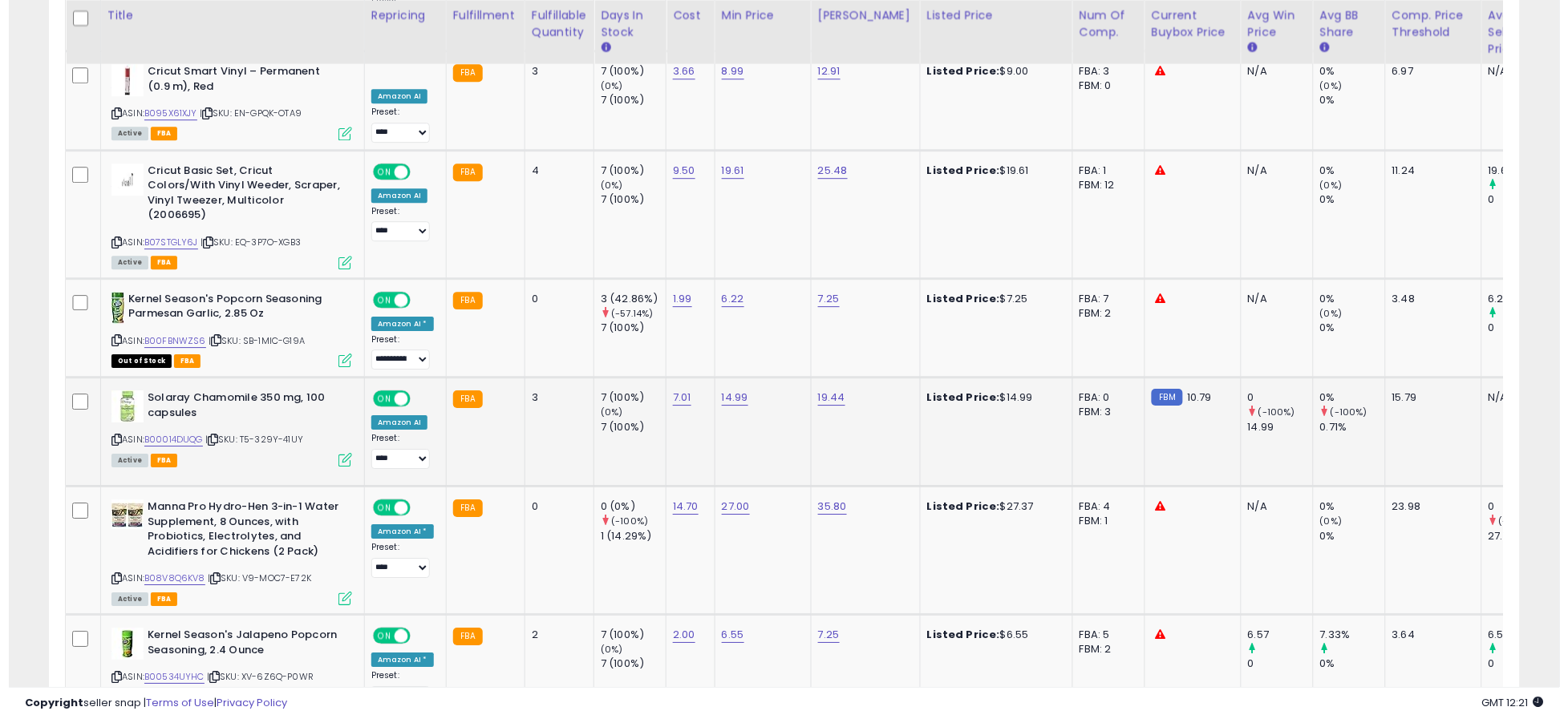
scroll to position [1353, 0]
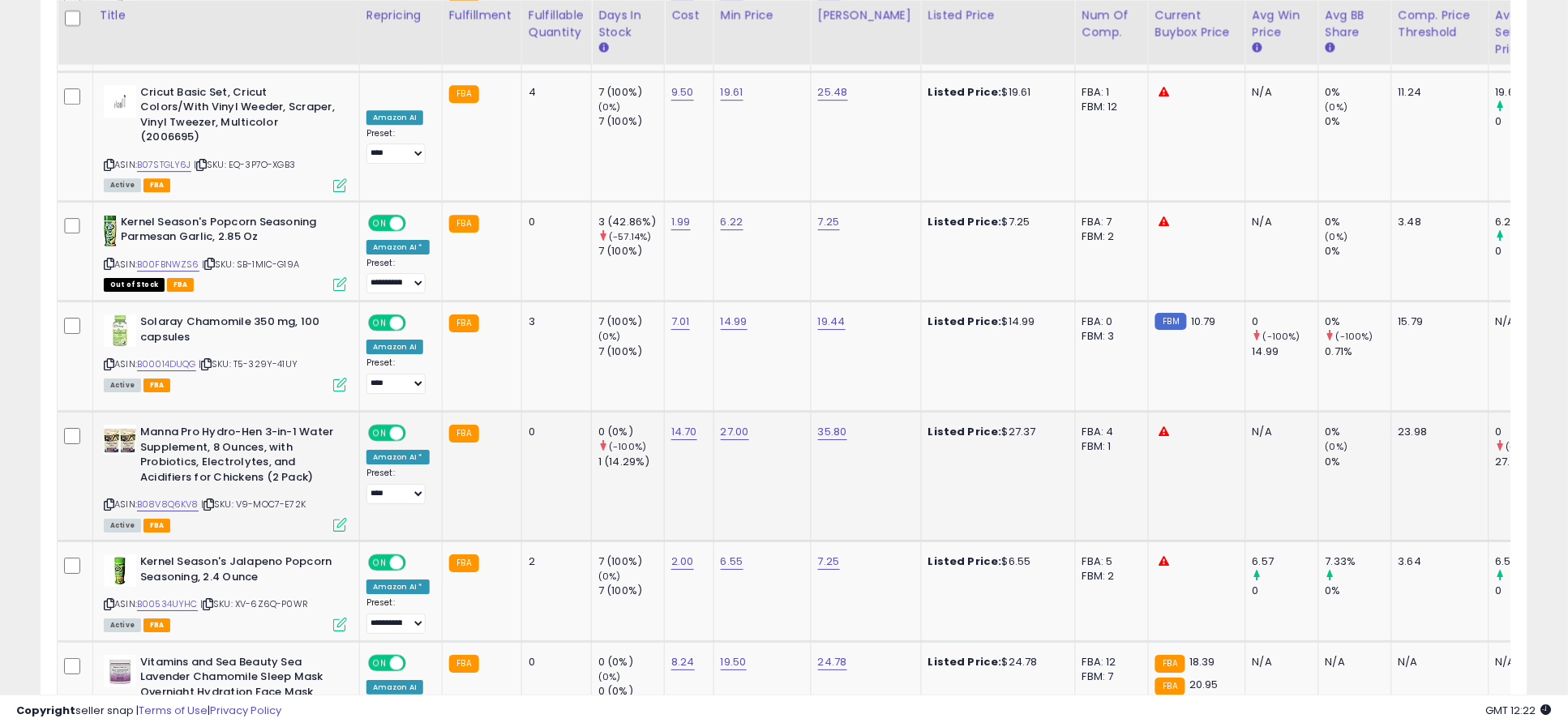
click at [340, 518] on icon at bounding box center [340, 525] width 14 height 14
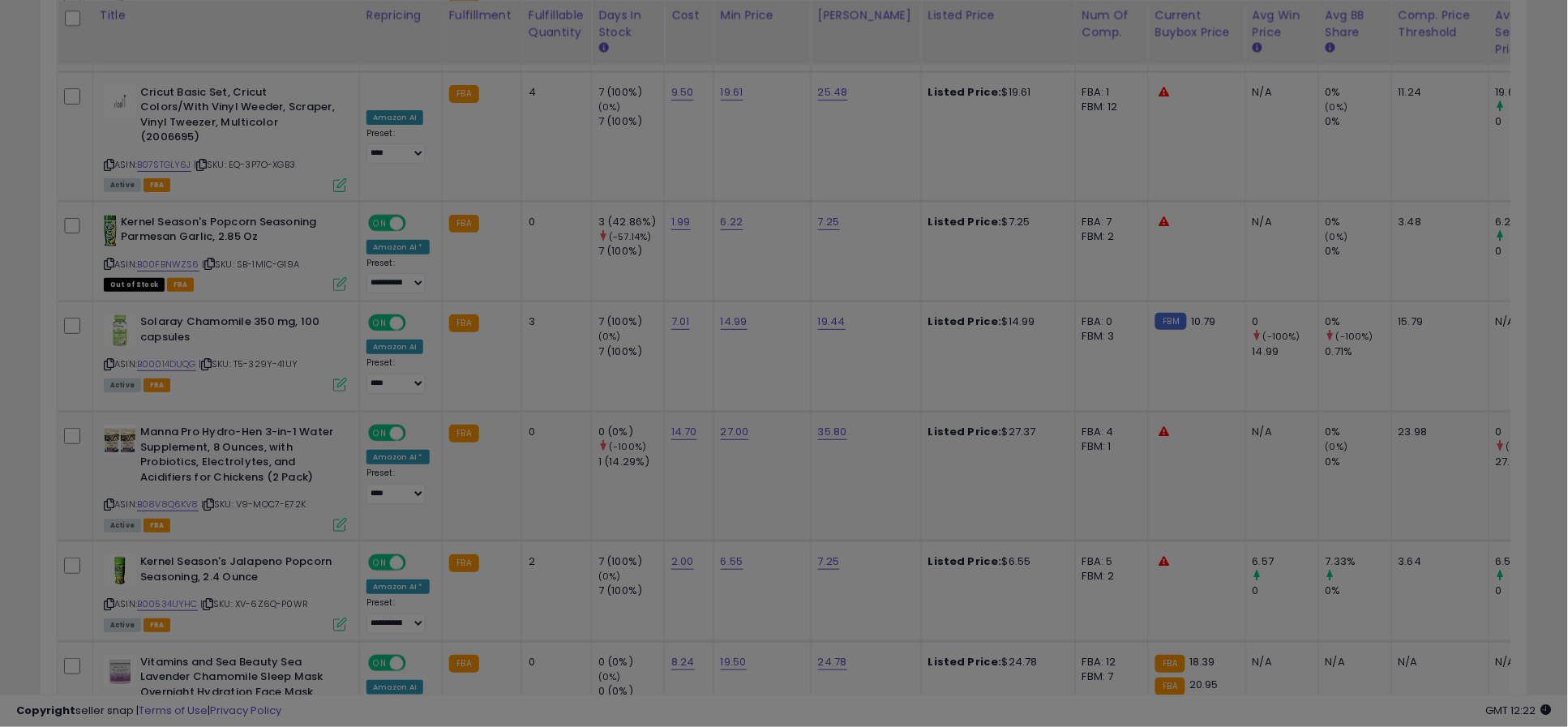
scroll to position [333, 871]
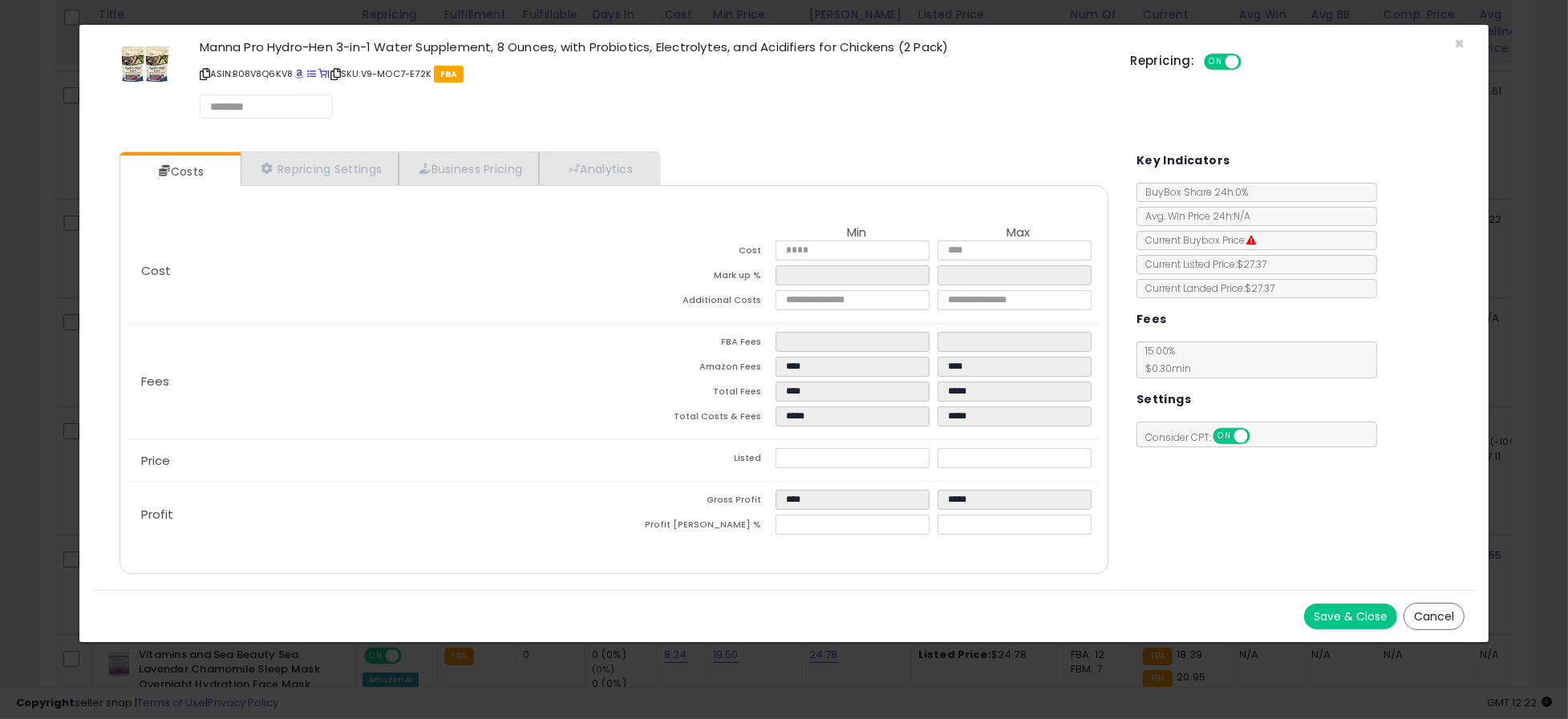
select select "*********"
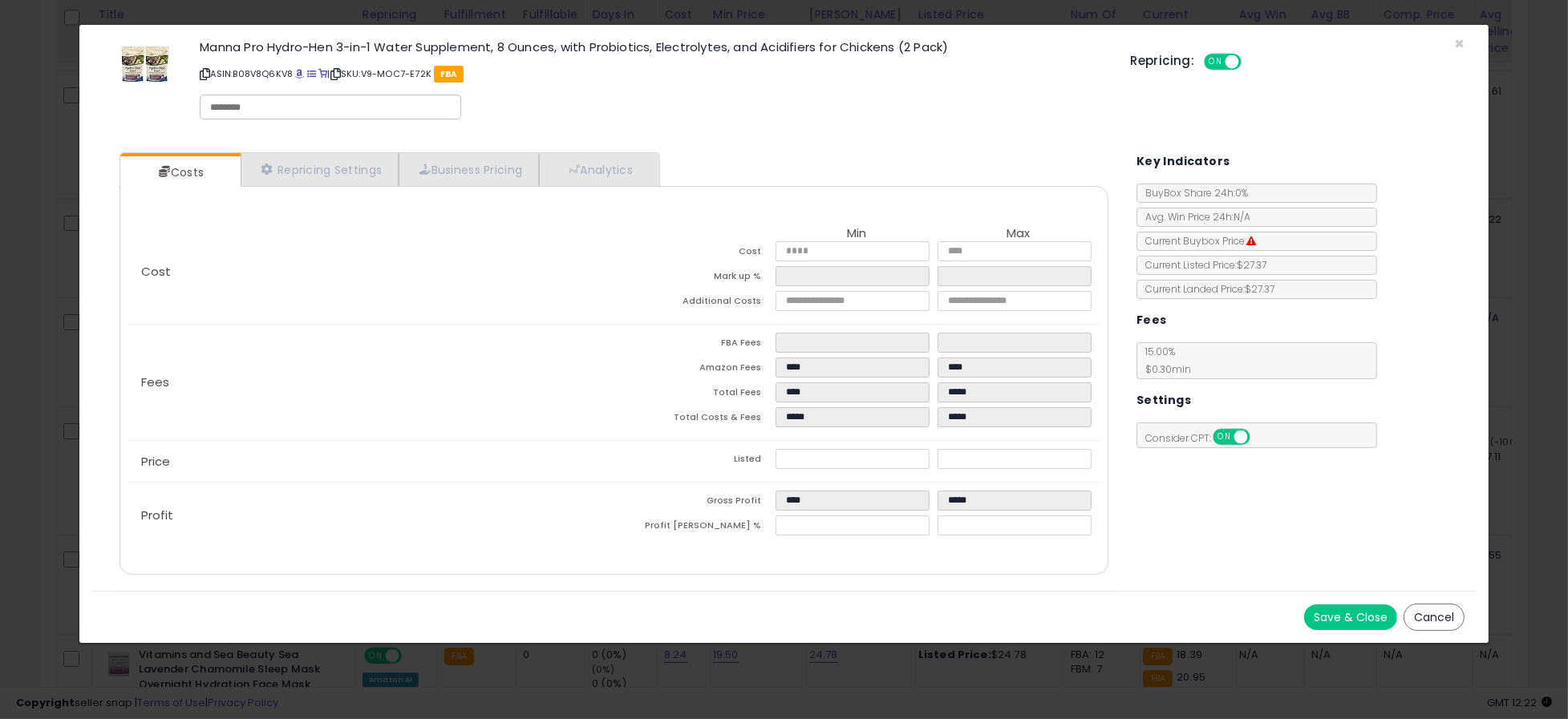
select select "**********"
select select "******"
click at [335, 164] on link "Repricing Settings" at bounding box center [319, 169] width 159 height 33
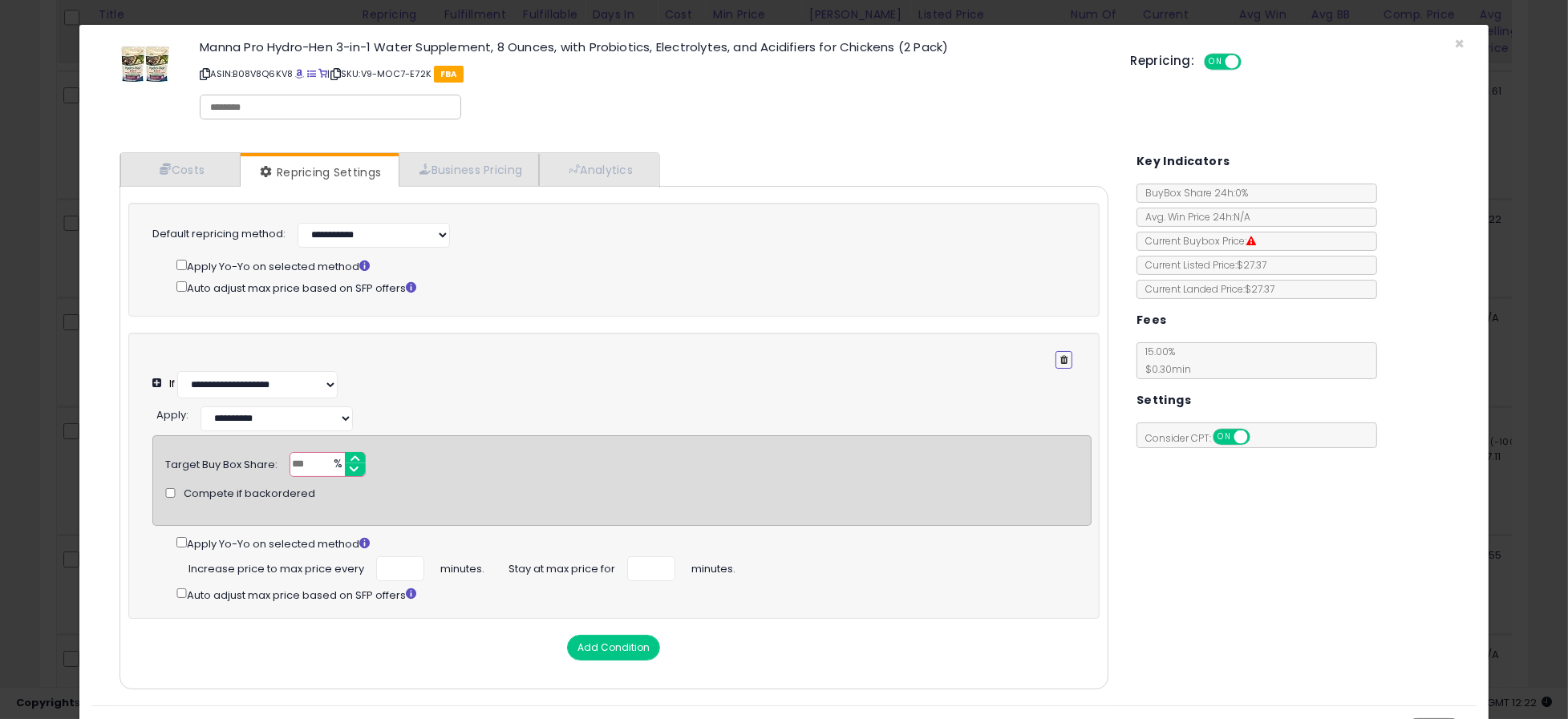
click at [1060, 360] on icon "button" at bounding box center [1063, 360] width 7 height 10
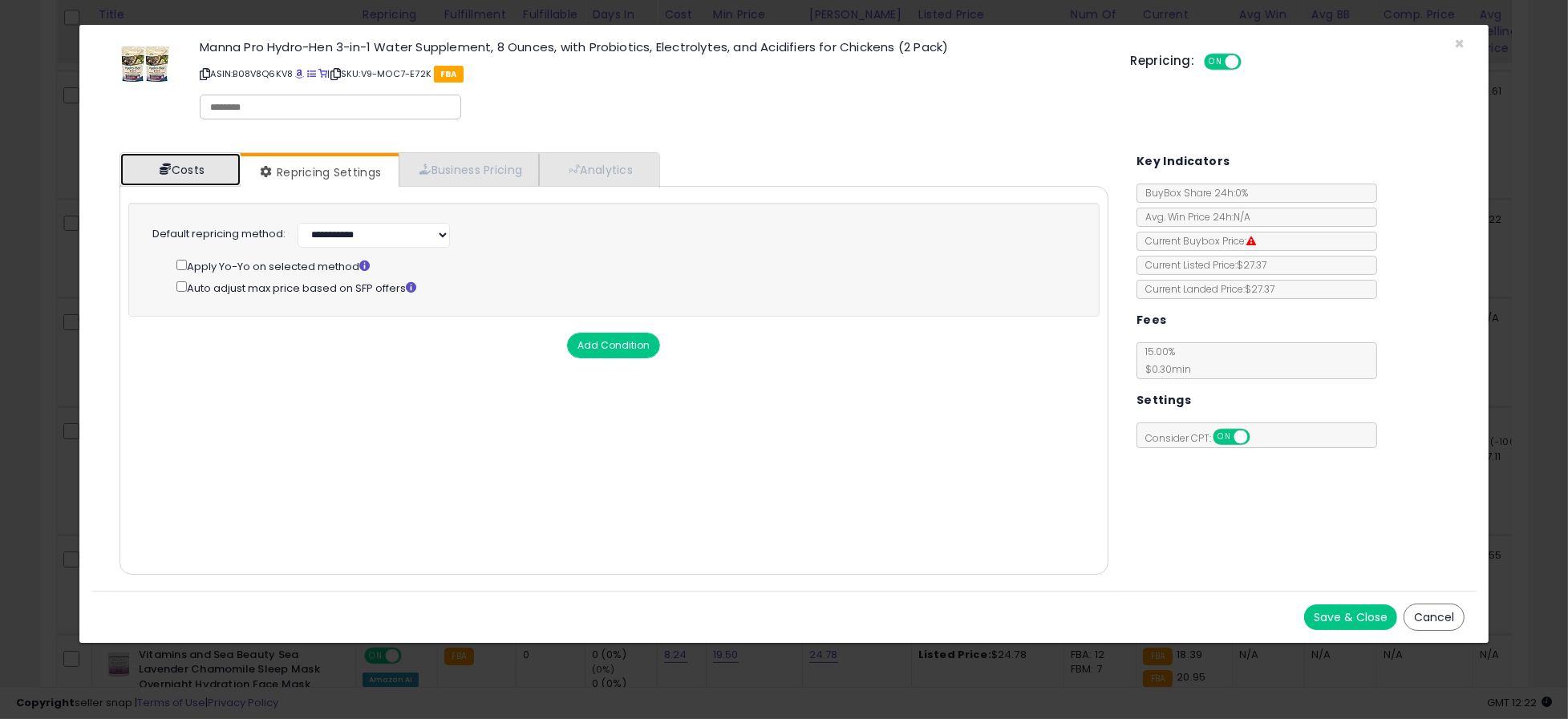
click at [194, 164] on link "Costs" at bounding box center [180, 169] width 120 height 33
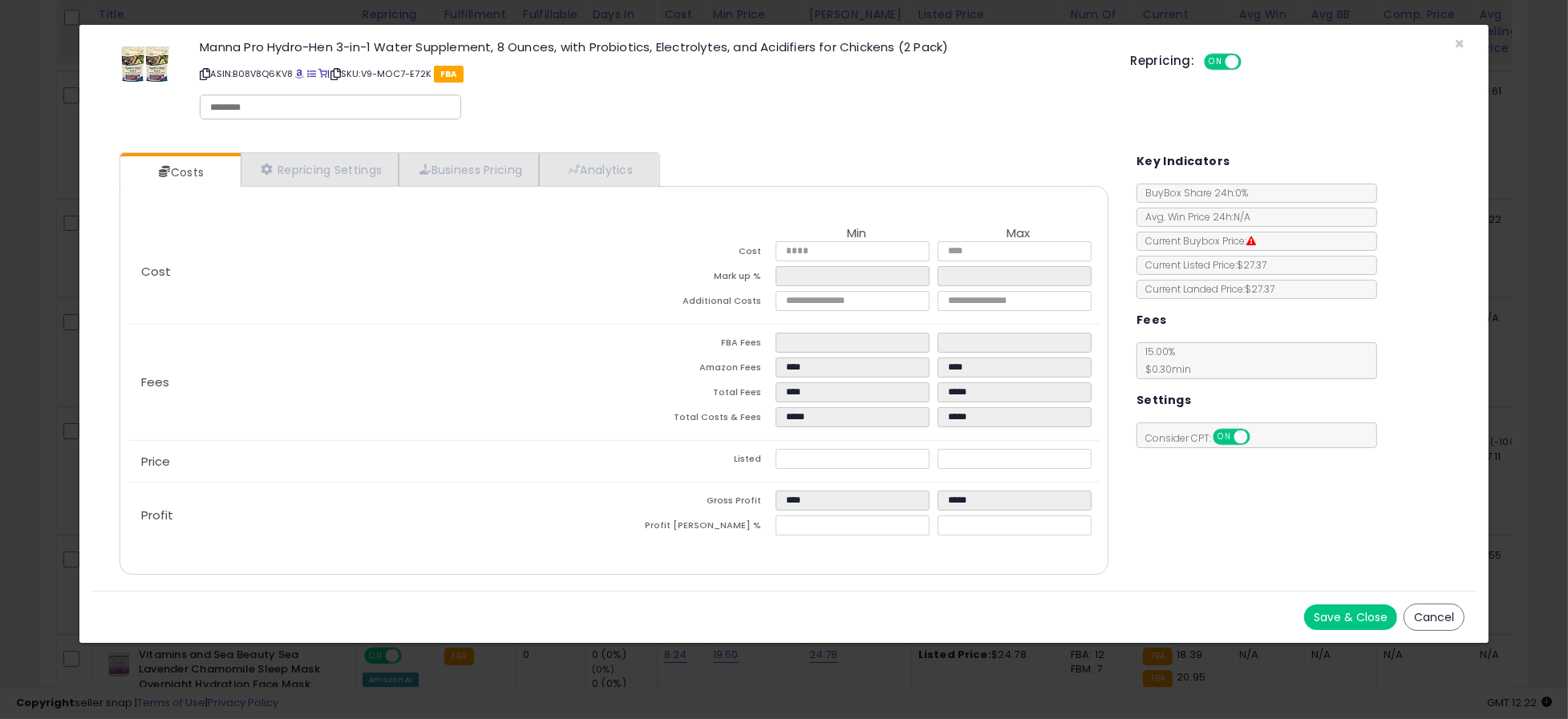
click at [1356, 620] on button "Save & Close" at bounding box center [1350, 617] width 93 height 26
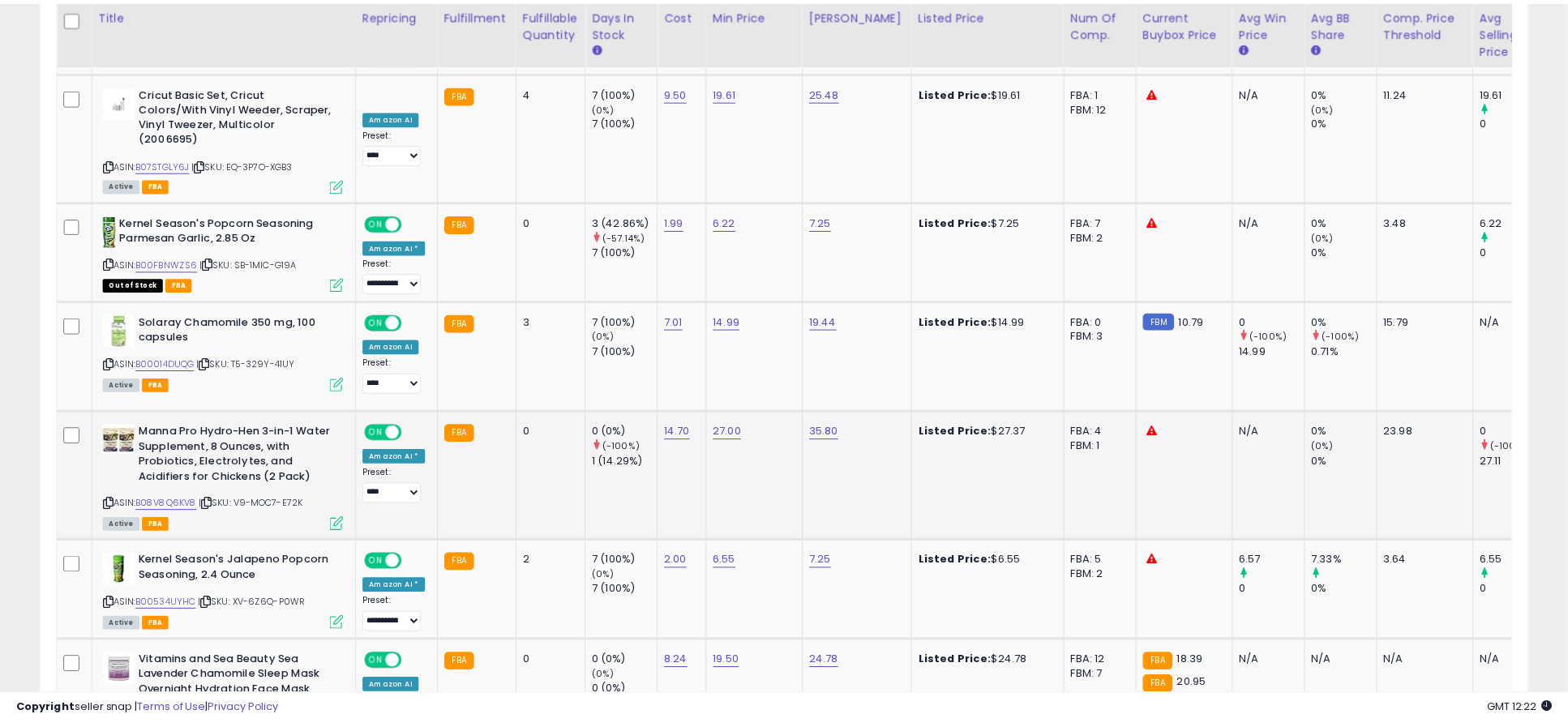
scroll to position [810448, 809864]
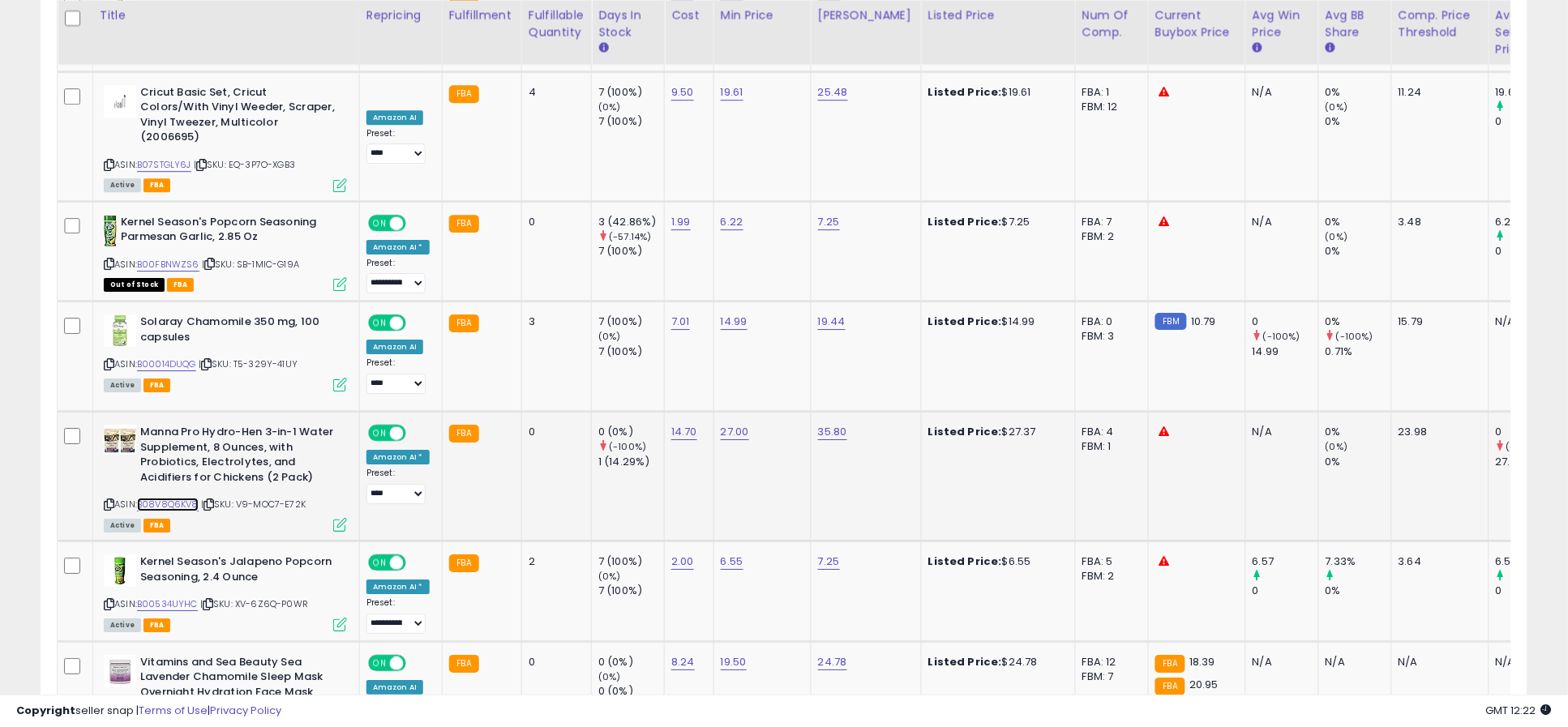
click at [188, 498] on link "B08V8Q6KV8" at bounding box center [168, 504] width 62 height 14
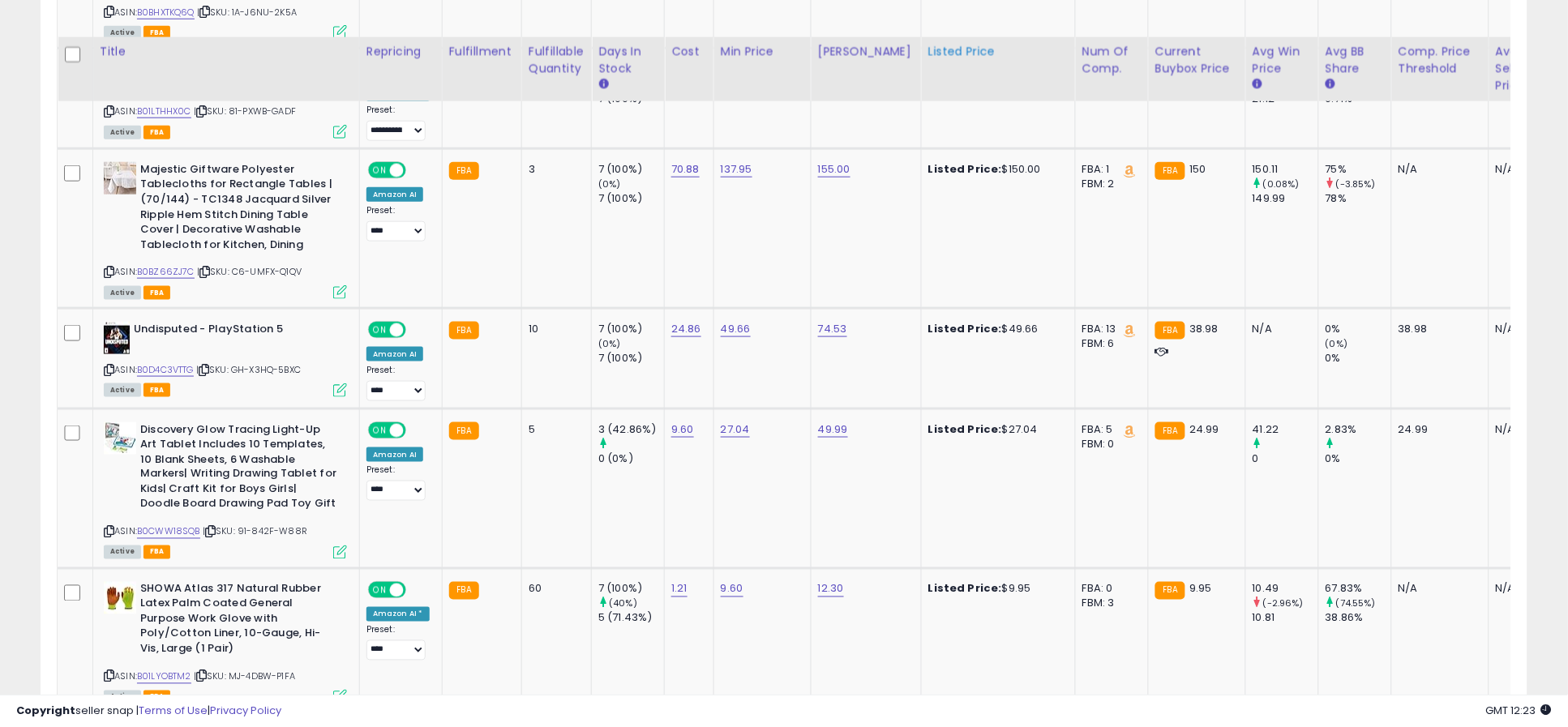
scroll to position [2306, 0]
